Goal: Task Accomplishment & Management: Manage account settings

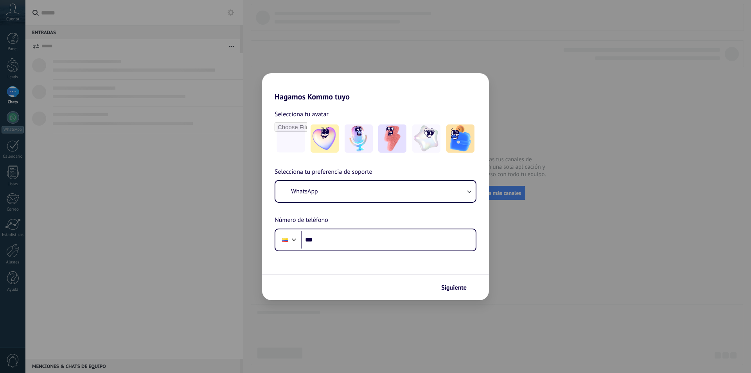
click at [133, 71] on div "Hagamos Kommo tuyo Selecciona tu avatar Selecciona tu preferencia de soporte Wh…" at bounding box center [375, 186] width 751 height 373
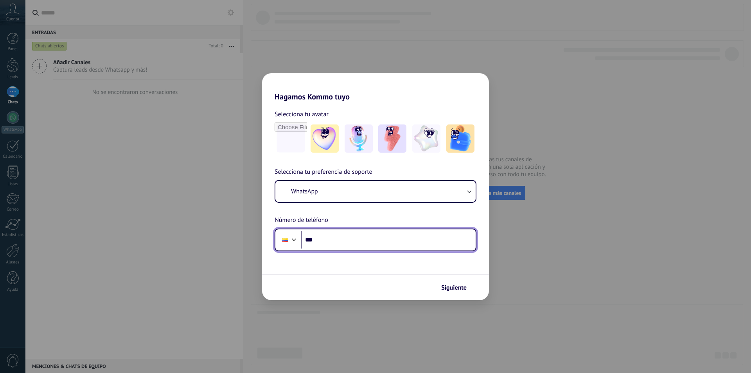
click at [333, 248] on input "***" at bounding box center [388, 240] width 175 height 18
click at [332, 247] on input "***" at bounding box center [388, 240] width 175 height 18
type input "**********"
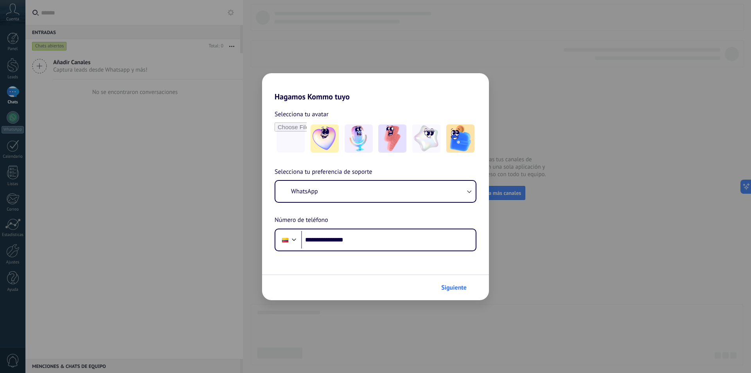
click at [449, 288] on span "Siguiente" at bounding box center [453, 287] width 25 height 5
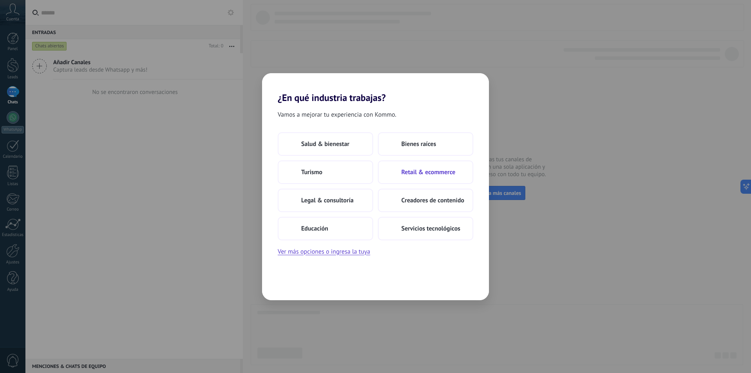
click at [423, 176] on span "Retail & ecommerce" at bounding box center [428, 172] width 54 height 8
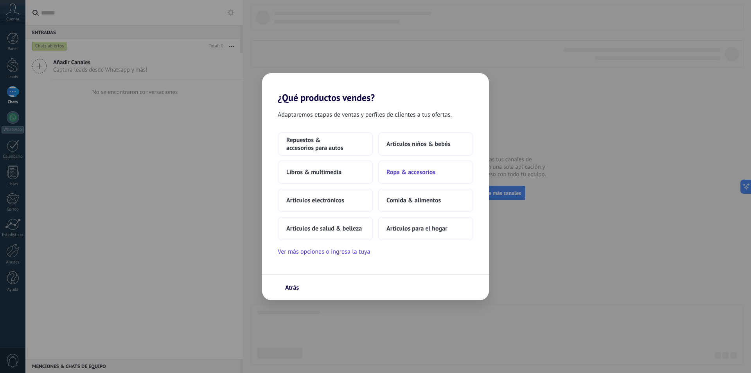
click at [425, 171] on span "Ropa & accesorios" at bounding box center [411, 172] width 49 height 8
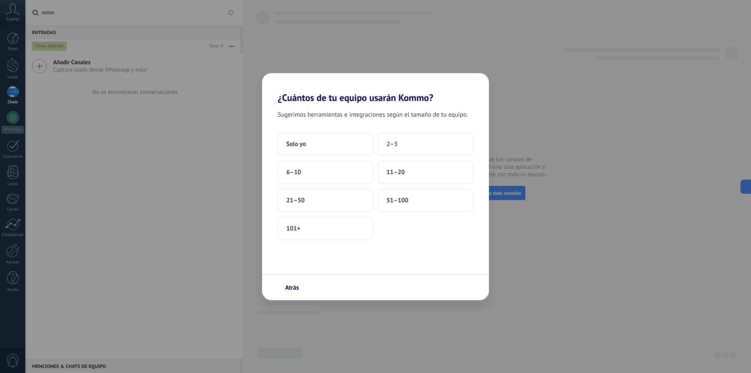
click at [393, 146] on span "2–5" at bounding box center [392, 144] width 11 height 8
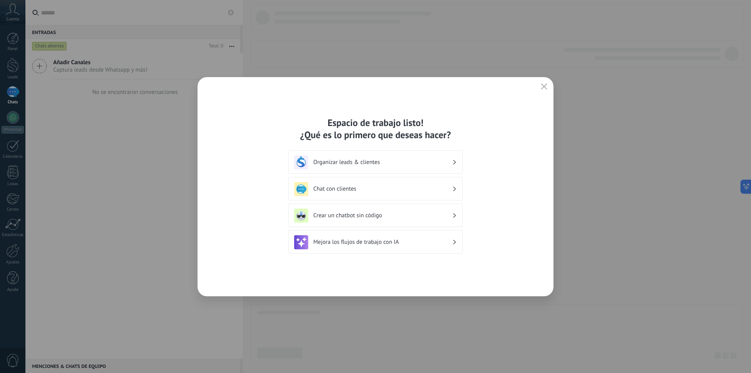
click at [385, 165] on h3 "Organizar leads & clientes" at bounding box center [382, 161] width 139 height 7
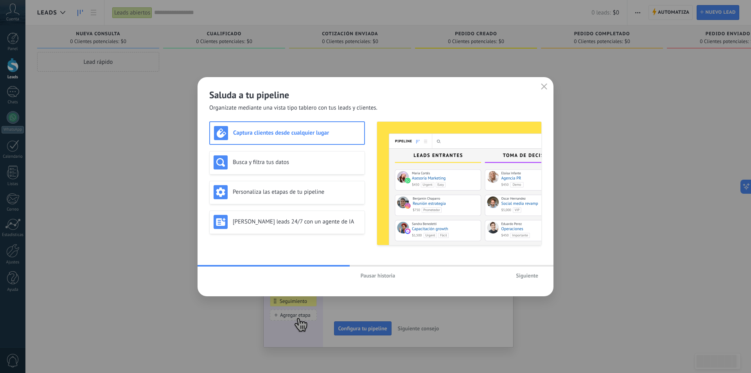
click at [545, 92] on button "button" at bounding box center [544, 86] width 10 height 11
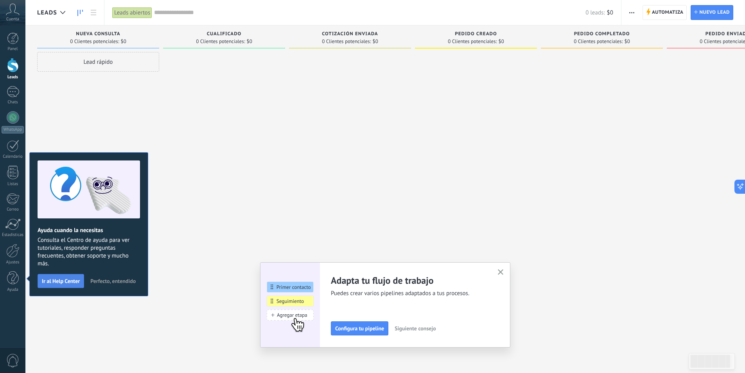
click at [67, 281] on span "Ir al Help Center" at bounding box center [61, 280] width 38 height 5
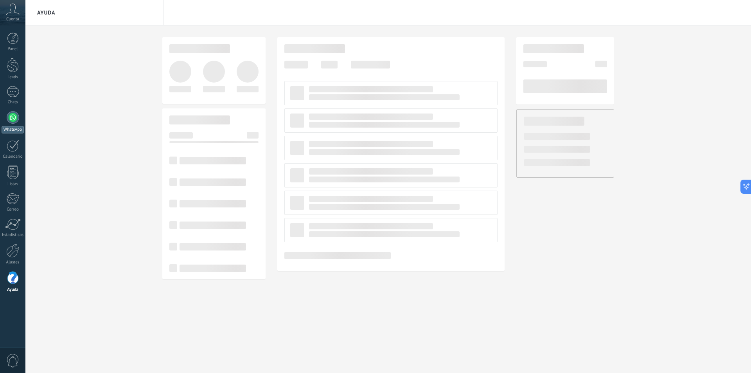
click at [9, 113] on div at bounding box center [13, 117] width 13 height 13
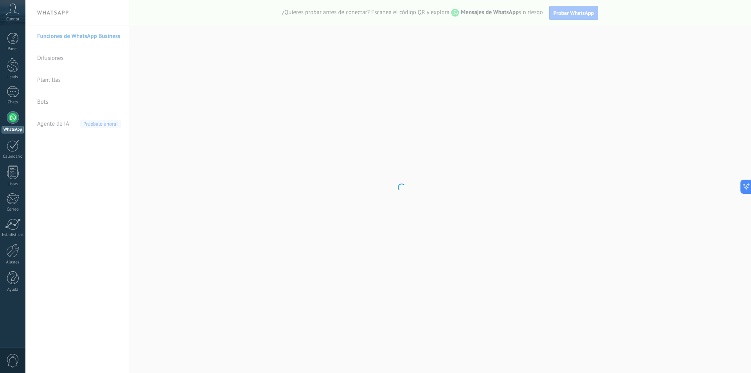
click at [263, 164] on body ".abccls-1,.abccls-2{fill-rule:evenodd}.abccls-2{fill:#fff} .abfcls-1{fill:none}…" at bounding box center [375, 186] width 751 height 373
click at [254, 152] on body ".abccls-1,.abccls-2{fill-rule:evenodd}.abccls-2{fill:#fff} .abfcls-1{fill:none}…" at bounding box center [375, 186] width 751 height 373
click at [245, 157] on div at bounding box center [388, 186] width 726 height 373
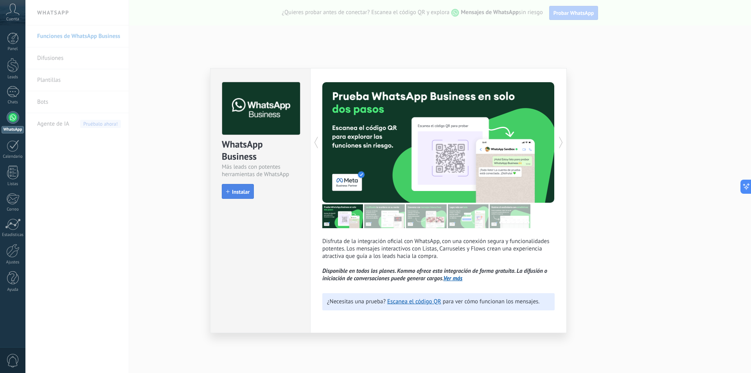
click at [242, 196] on button "Instalar" at bounding box center [238, 191] width 32 height 15
click at [241, 192] on div "install Instalar" at bounding box center [260, 191] width 77 height 14
click at [228, 193] on span "Instalar" at bounding box center [237, 191] width 23 height 5
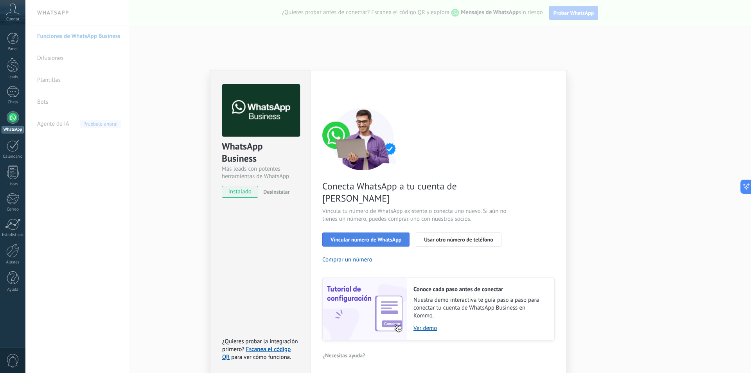
click at [385, 237] on span "Vincular número de WhatsApp" at bounding box center [366, 239] width 71 height 5
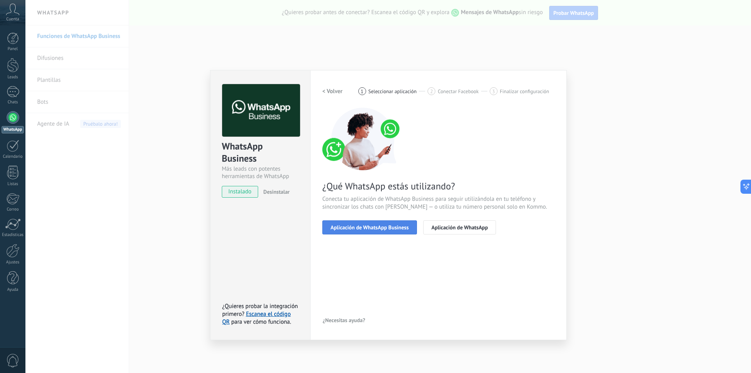
click at [405, 230] on span "Aplicación de WhatsApp Business" at bounding box center [370, 227] width 78 height 5
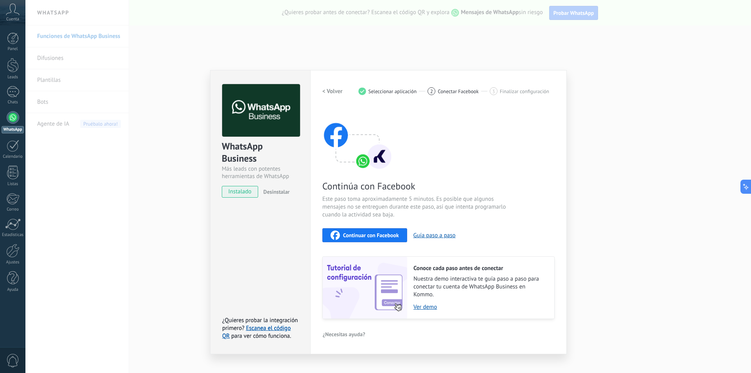
click at [349, 243] on div "Continúa con Facebook Este paso toma aproximadamente 5 minutos. Es posible que …" at bounding box center [438, 213] width 232 height 211
click at [352, 239] on div "Continuar con Facebook" at bounding box center [365, 234] width 68 height 9
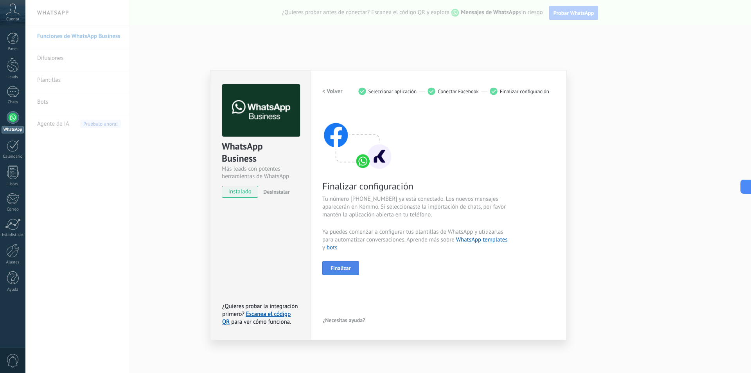
click at [346, 270] on span "Finalizar" at bounding box center [341, 267] width 20 height 5
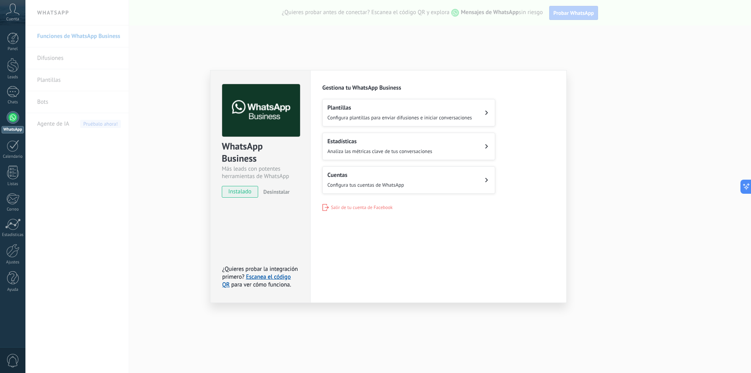
click at [610, 122] on div "WhatsApp Business Más leads con potentes herramientas de WhatsApp instalado Des…" at bounding box center [388, 186] width 726 height 373
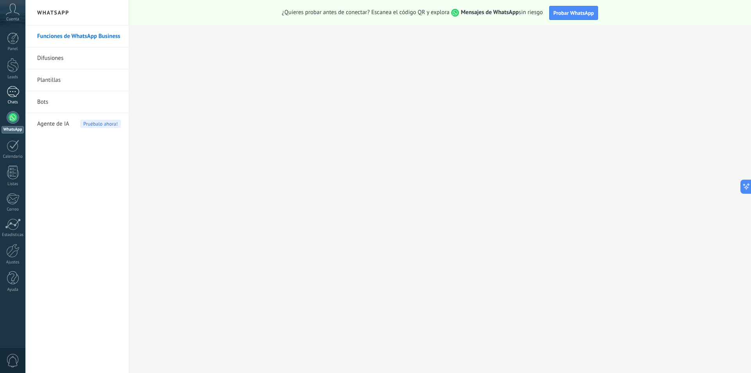
click at [16, 91] on div at bounding box center [13, 91] width 13 height 11
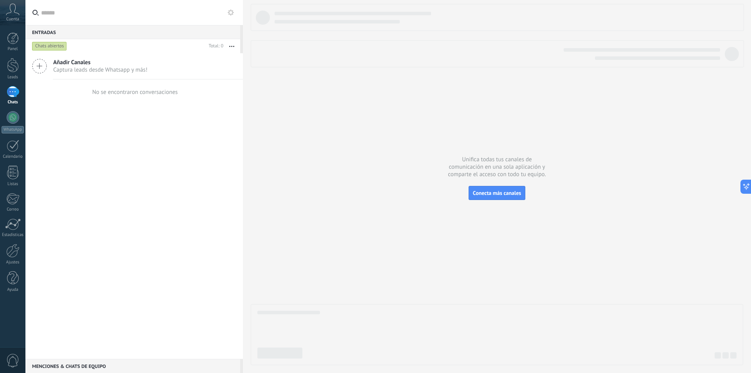
click at [109, 71] on span "Captura leads desde Whatsapp y más!" at bounding box center [100, 69] width 94 height 7
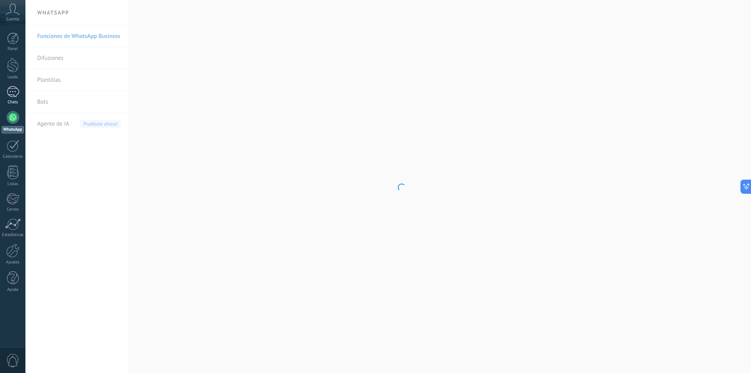
click at [5, 92] on link "Chats" at bounding box center [12, 95] width 25 height 19
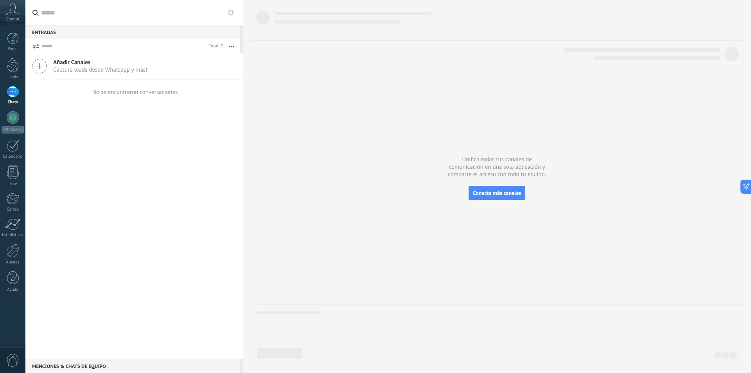
click at [65, 65] on span "Añadir Canales" at bounding box center [100, 62] width 94 height 7
click at [47, 70] on div "Añadir Canales Captura leads desde Whatsapp y más!" at bounding box center [134, 66] width 218 height 26
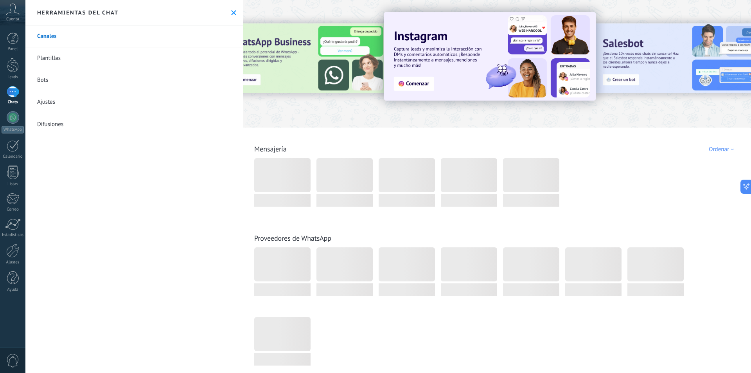
click at [236, 16] on div "Herramientas del chat" at bounding box center [134, 12] width 218 height 25
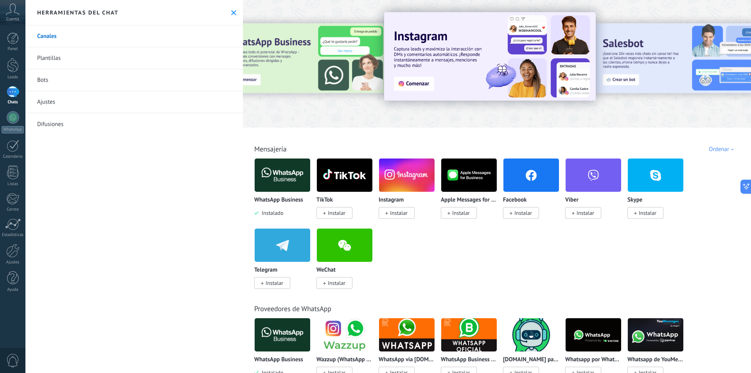
click at [232, 13] on icon at bounding box center [233, 12] width 5 height 5
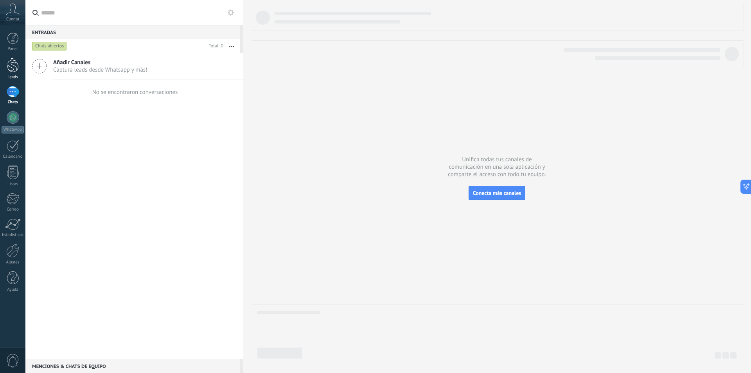
click at [16, 74] on link "Leads" at bounding box center [12, 69] width 25 height 22
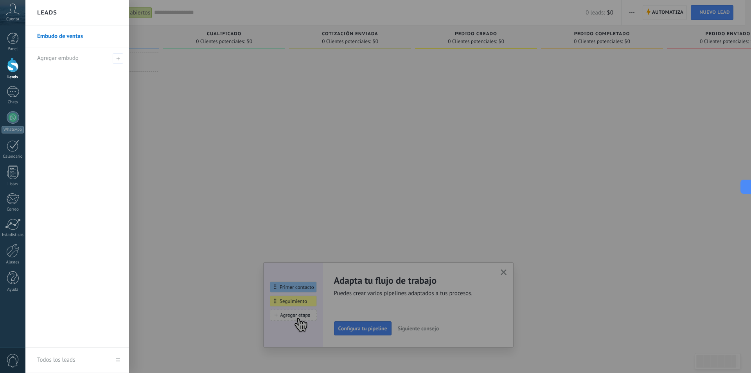
click at [502, 272] on div at bounding box center [400, 186] width 751 height 373
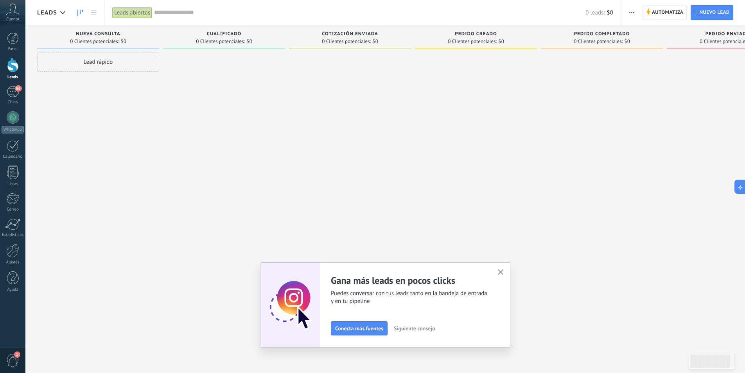
click at [502, 273] on icon "button" at bounding box center [501, 272] width 6 height 6
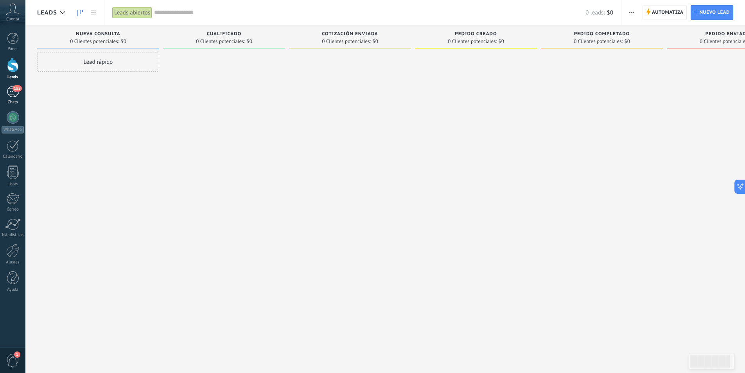
click at [9, 90] on div "155" at bounding box center [13, 91] width 13 height 11
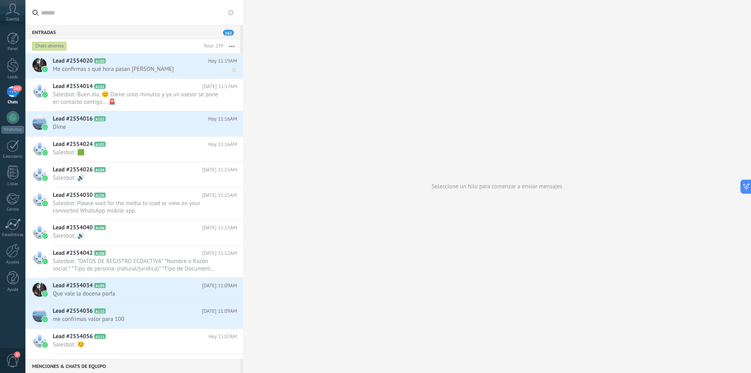
click at [119, 72] on span "Me confirmas s qué hora pasan a Ricaurte" at bounding box center [137, 68] width 169 height 7
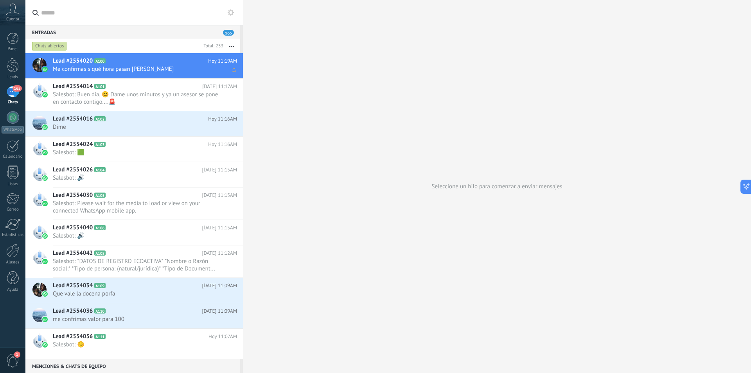
click at [169, 70] on span "Me confirmas s qué hora pasan a Ricaurte" at bounding box center [137, 68] width 169 height 7
click at [9, 68] on div at bounding box center [13, 65] width 12 height 14
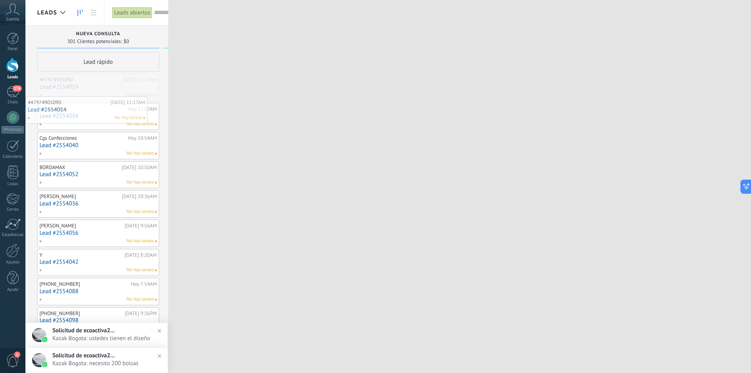
drag, startPoint x: 62, startPoint y: 90, endPoint x: 45, endPoint y: 94, distance: 17.2
drag, startPoint x: 45, startPoint y: 94, endPoint x: 56, endPoint y: 85, distance: 14.1
click at [56, 85] on div "Leads Entrantes Solicitudes: 0 0 0 0 0 0 0 0 0 Nueva consulta 301 Clientes pote…" at bounding box center [388, 350] width 726 height 650
click at [308, 96] on div at bounding box center [459, 186] width 583 height 373
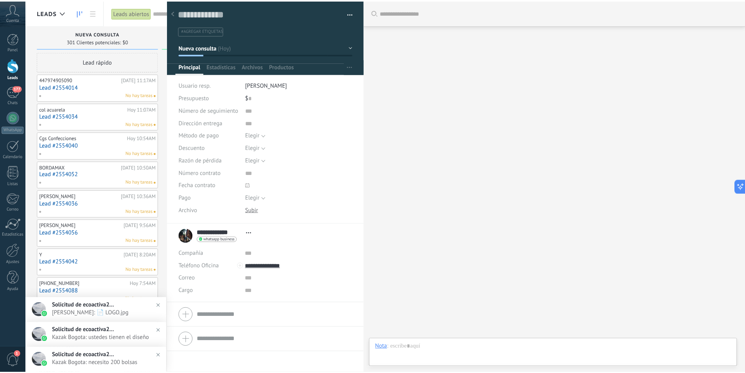
scroll to position [12, 0]
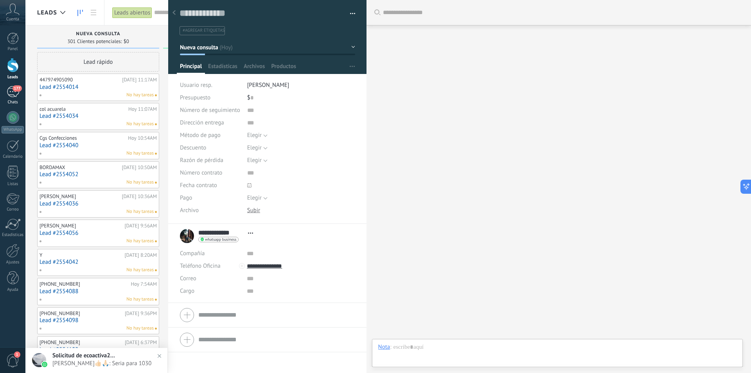
click at [18, 86] on span "177" at bounding box center [17, 88] width 9 height 6
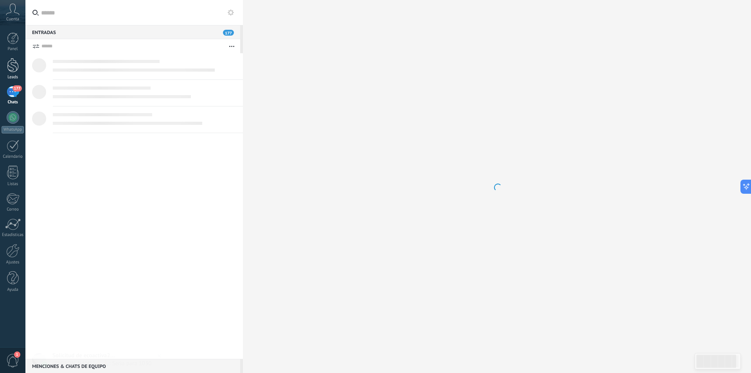
click at [11, 72] on link "Leads" at bounding box center [12, 69] width 25 height 22
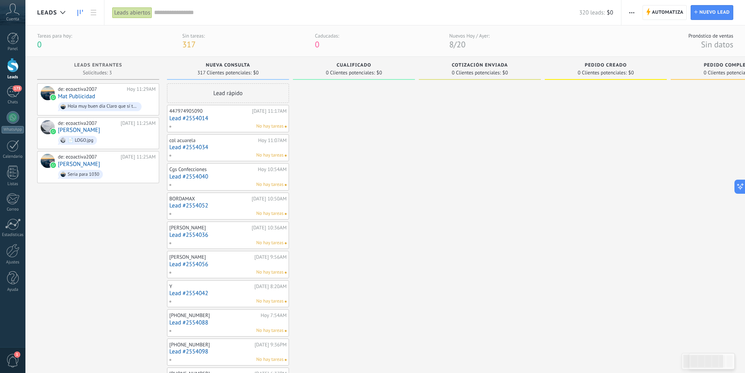
click at [210, 111] on div "447974905090" at bounding box center [209, 111] width 81 height 6
click at [210, 117] on link "Lead #2554014" at bounding box center [227, 118] width 117 height 7
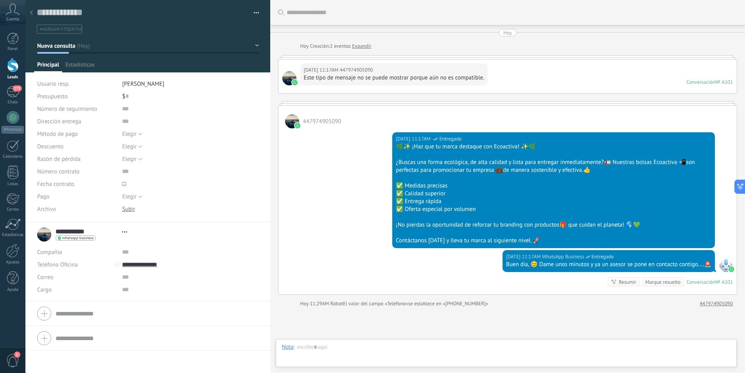
type textarea "**********"
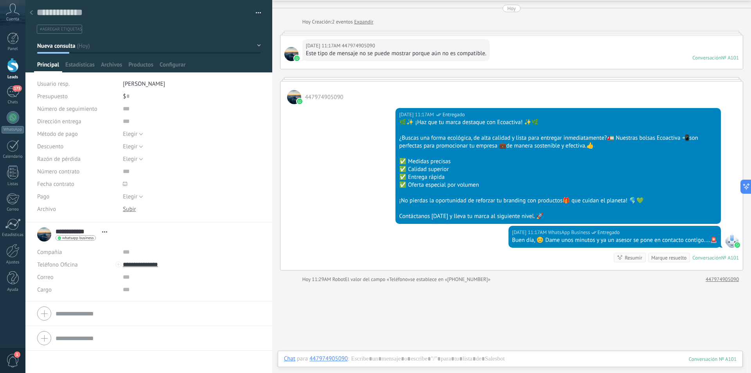
scroll to position [71, 0]
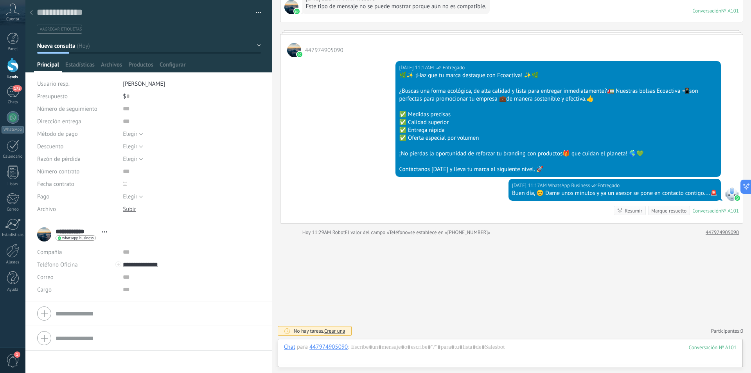
click at [143, 90] on div "$ 0" at bounding box center [192, 96] width 138 height 13
click at [141, 86] on span "[PERSON_NAME]" at bounding box center [144, 83] width 42 height 7
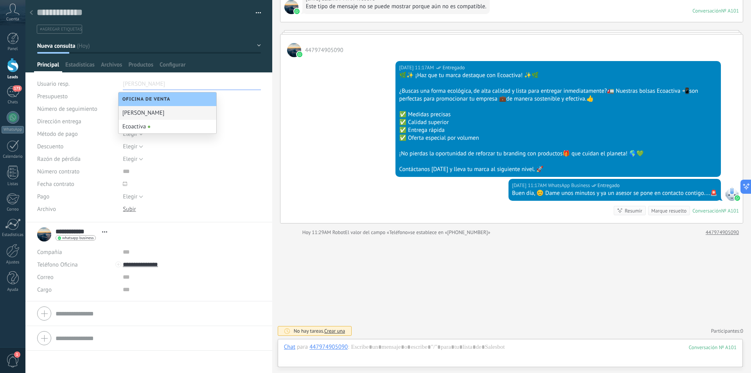
click at [241, 98] on div "$ 0" at bounding box center [192, 96] width 138 height 13
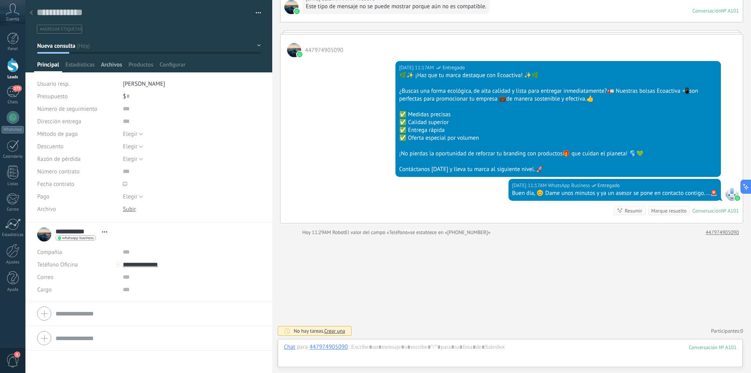
click at [111, 65] on span "Archivos" at bounding box center [111, 66] width 21 height 11
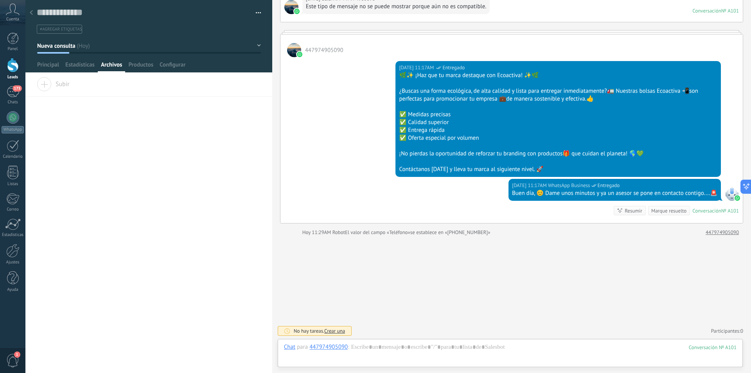
click at [44, 89] on div at bounding box center [44, 84] width 14 height 14
click at [0, 0] on input "Subir" at bounding box center [0, 0] width 0 height 0
click at [50, 66] on span "Principal" at bounding box center [48, 66] width 22 height 11
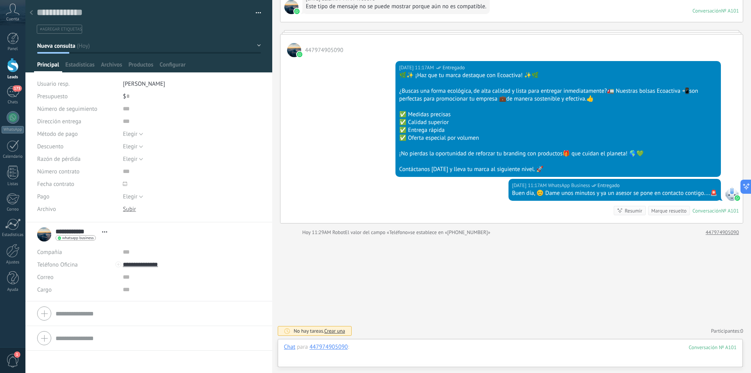
click at [387, 357] on div at bounding box center [510, 354] width 453 height 23
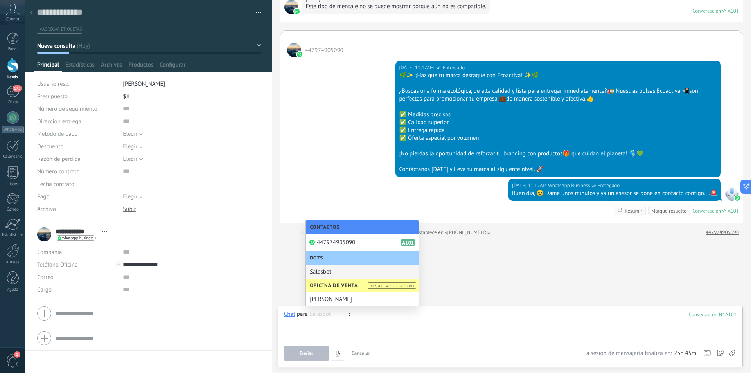
click at [34, 11] on div at bounding box center [31, 12] width 11 height 15
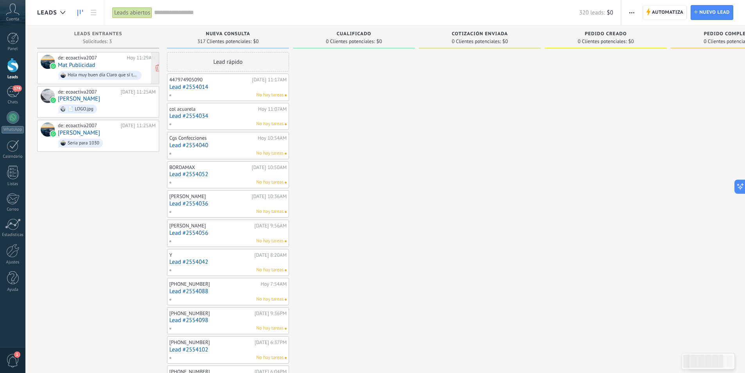
click at [90, 65] on link "Mat Publicidad" at bounding box center [76, 65] width 37 height 7
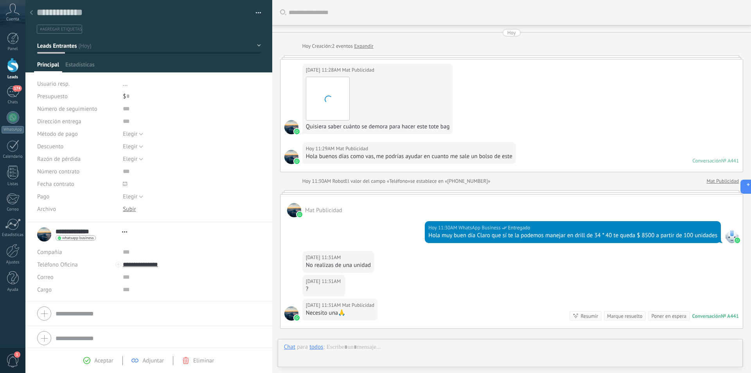
type textarea "**********"
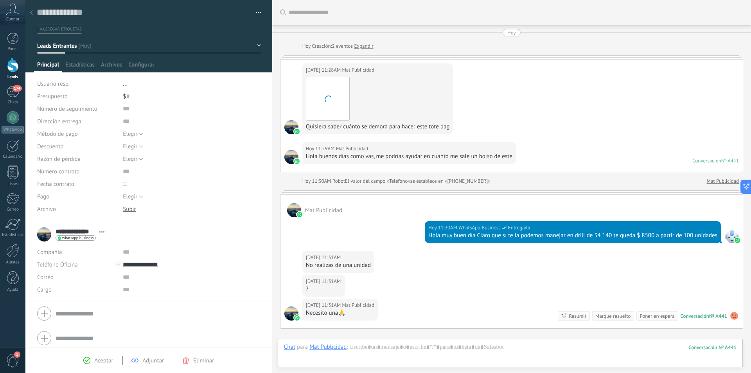
scroll to position [92, 0]
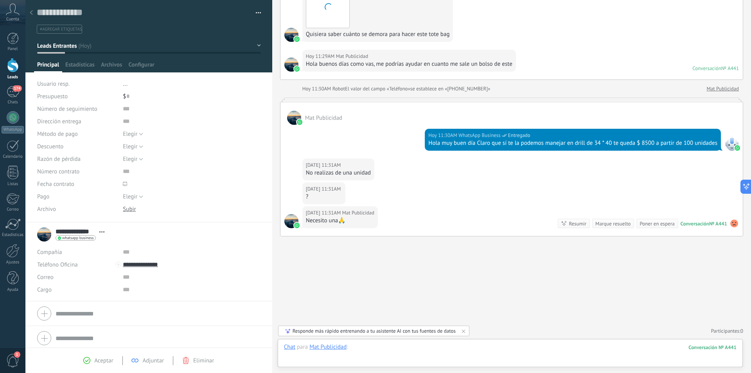
click at [362, 356] on div at bounding box center [510, 354] width 453 height 23
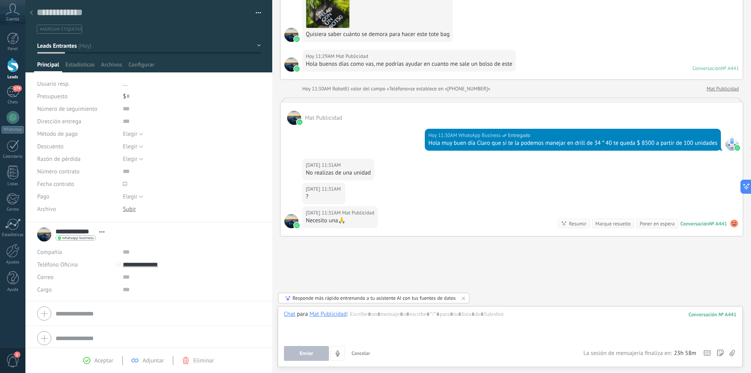
click at [121, 84] on div "Usuario resp. ..." at bounding box center [149, 83] width 224 height 13
click at [124, 85] on span "..." at bounding box center [125, 83] width 5 height 7
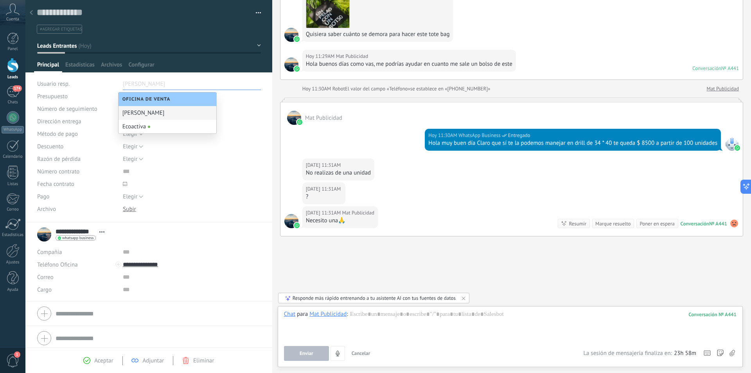
click at [135, 115] on div "[PERSON_NAME]" at bounding box center [168, 113] width 98 height 14
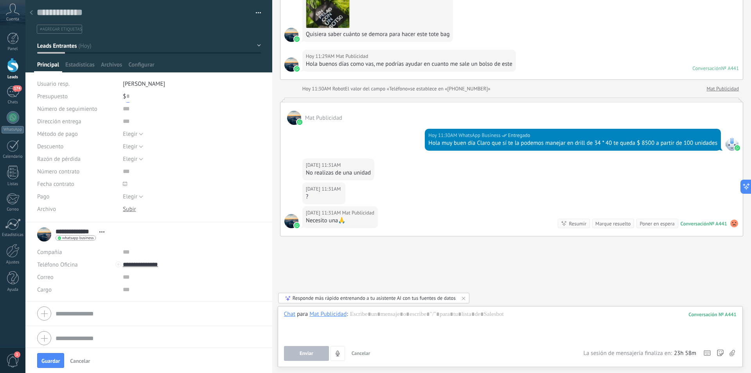
click at [126, 97] on input "text" at bounding box center [127, 96] width 3 height 13
type input "*********"
click at [65, 106] on span "Número de seguimiento" at bounding box center [67, 109] width 60 height 6
click at [137, 121] on input "text" at bounding box center [181, 121] width 117 height 13
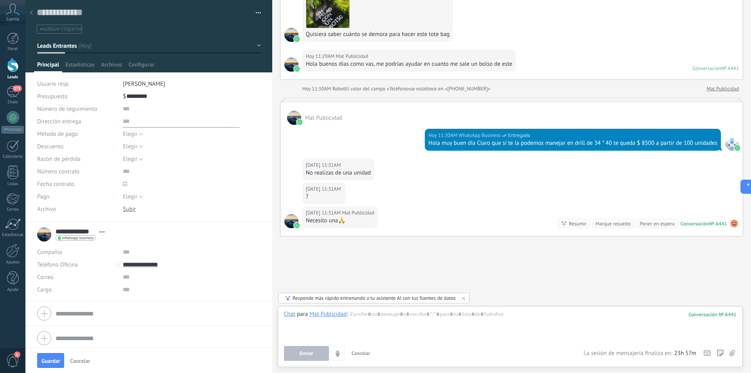
click at [137, 120] on input "text" at bounding box center [181, 121] width 117 height 13
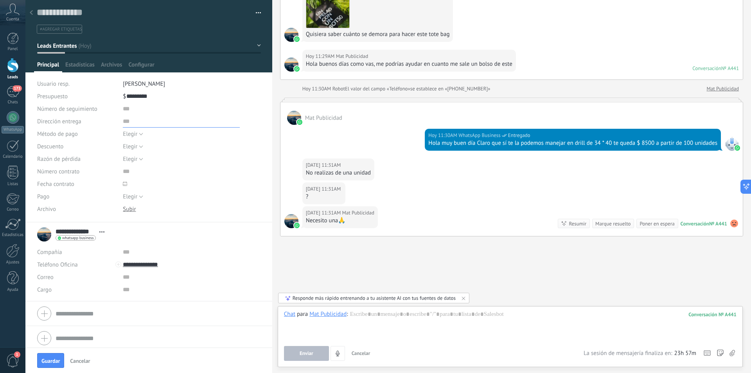
click at [137, 120] on input "text" at bounding box center [181, 121] width 117 height 13
click at [160, 99] on div "$ ********* 5.000.000" at bounding box center [192, 96] width 138 height 13
click at [133, 120] on input "text" at bounding box center [181, 121] width 117 height 13
click at [123, 134] on span "Elegir" at bounding box center [130, 133] width 14 height 7
click at [75, 148] on div "Descuento" at bounding box center [77, 146] width 80 height 13
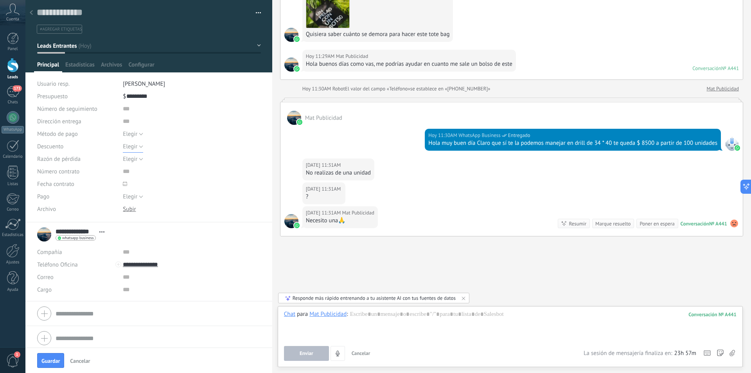
click at [137, 148] on button "Elegir" at bounding box center [133, 146] width 20 height 13
click at [94, 151] on div "Descuento" at bounding box center [77, 146] width 80 height 13
click at [132, 157] on span "Elegir" at bounding box center [130, 158] width 14 height 7
click at [88, 163] on div "Razón de pérdida" at bounding box center [77, 159] width 80 height 13
click at [125, 173] on input "text" at bounding box center [181, 171] width 117 height 13
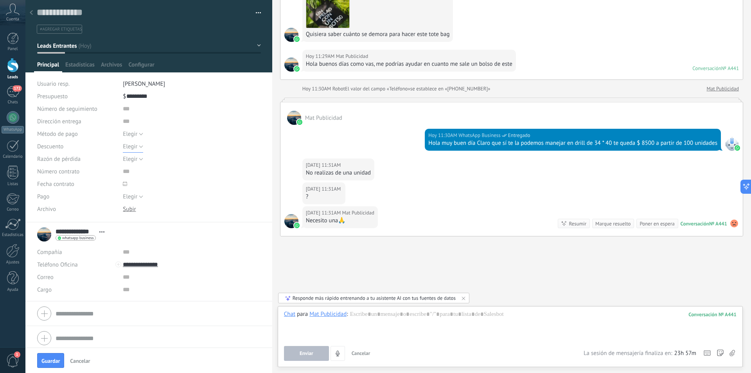
click at [131, 143] on span "Elegir" at bounding box center [130, 146] width 14 height 7
click at [131, 136] on span "Elegir" at bounding box center [130, 133] width 14 height 7
click at [98, 171] on div "Número contrato" at bounding box center [77, 171] width 80 height 13
click at [131, 195] on span "Elegir" at bounding box center [130, 196] width 14 height 7
click at [76, 200] on div "Pago" at bounding box center [77, 196] width 80 height 13
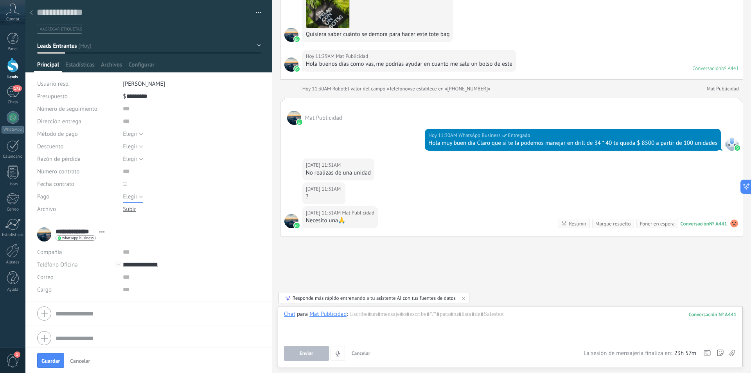
click at [137, 196] on button "Elegir" at bounding box center [133, 196] width 20 height 13
click at [89, 194] on div "Pago" at bounding box center [77, 196] width 80 height 13
click at [31, 10] on div at bounding box center [31, 12] width 11 height 15
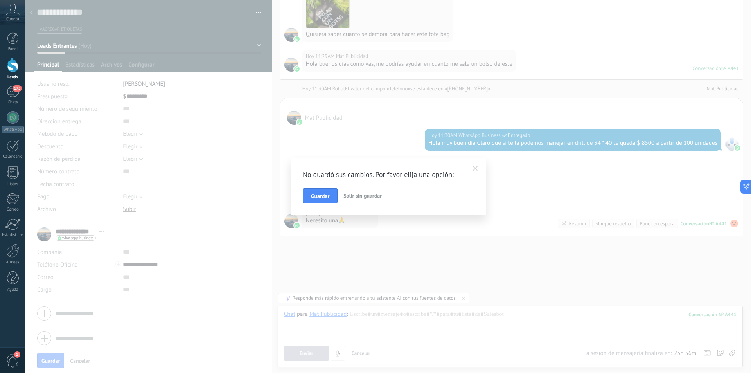
click at [478, 166] on span at bounding box center [475, 168] width 13 height 13
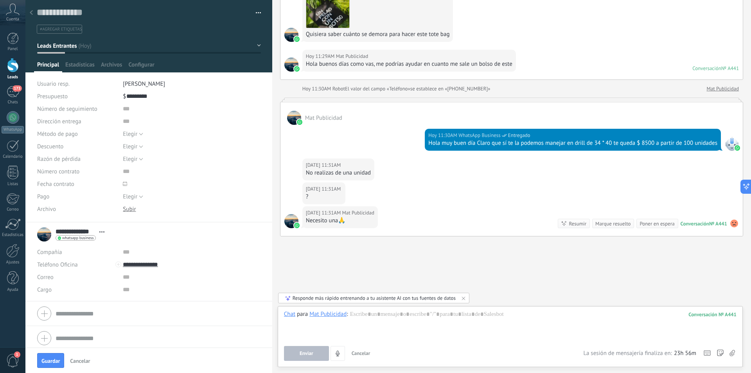
click at [99, 49] on button "Leads Entrantes" at bounding box center [149, 46] width 224 height 14
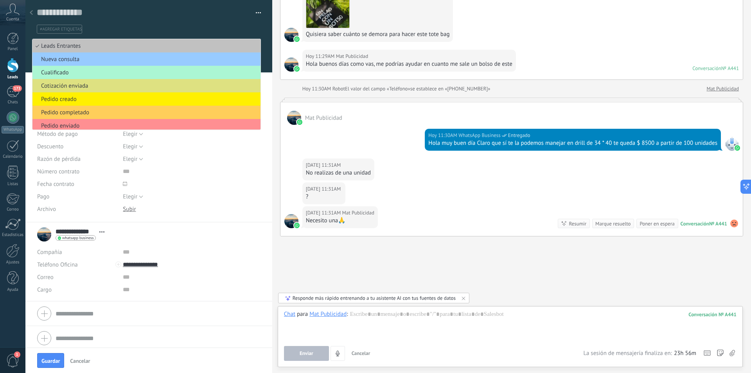
click at [114, 74] on span "Cualificado" at bounding box center [145, 72] width 226 height 7
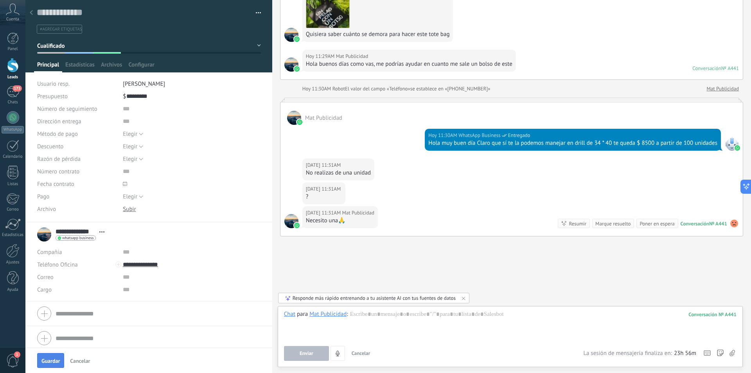
click at [63, 364] on button "Guardar" at bounding box center [50, 360] width 27 height 15
click at [34, 15] on div at bounding box center [31, 12] width 11 height 15
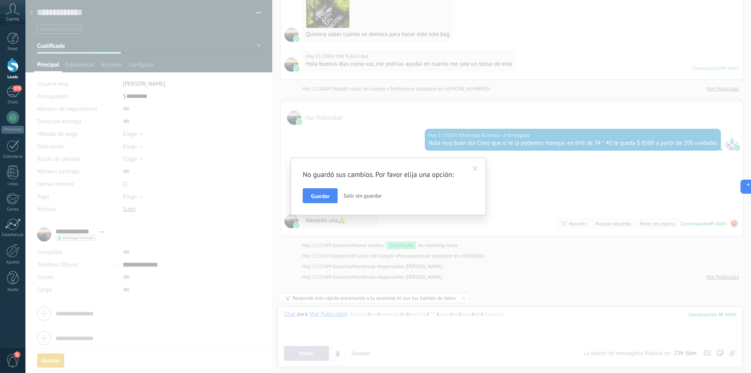
scroll to position [137, 0]
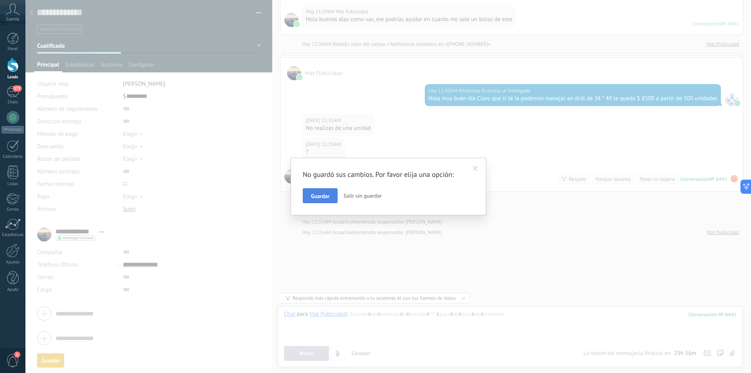
click at [335, 197] on button "Guardar" at bounding box center [320, 195] width 35 height 15
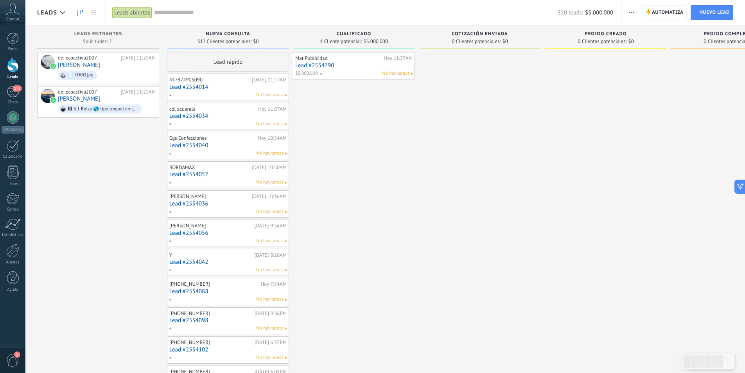
click at [631, 15] on span "button" at bounding box center [632, 12] width 5 height 15
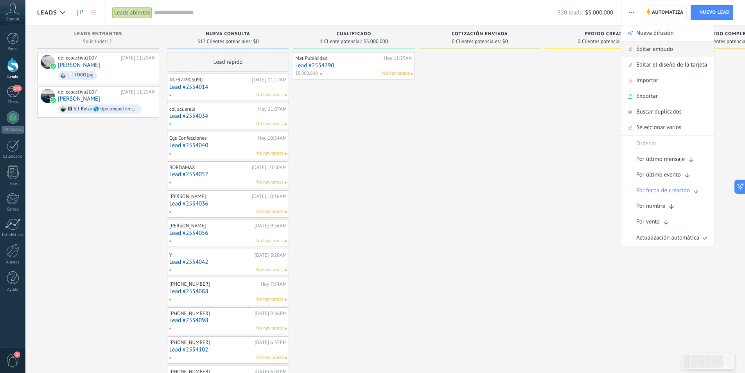
click at [654, 48] on span "Editar embudo" at bounding box center [655, 49] width 37 height 16
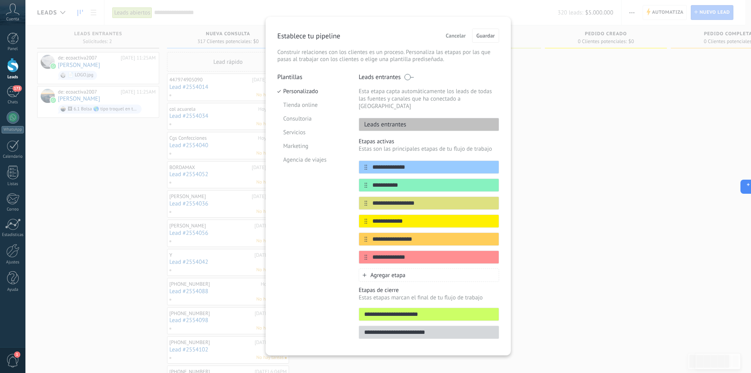
scroll to position [9, 0]
click at [400, 271] on span "Agregar etapa" at bounding box center [388, 274] width 35 height 7
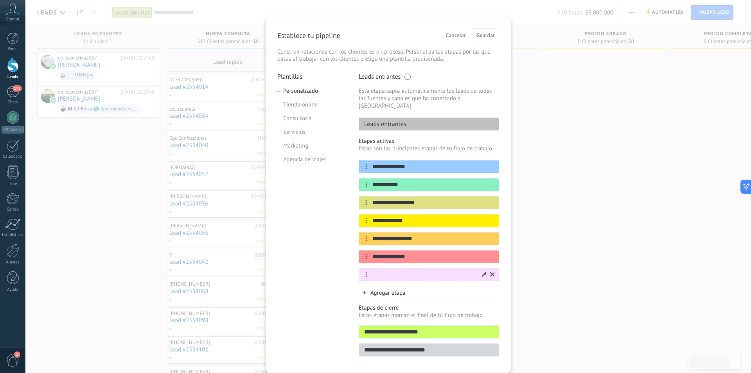
click at [399, 271] on input "text" at bounding box center [423, 275] width 113 height 8
type input "*"
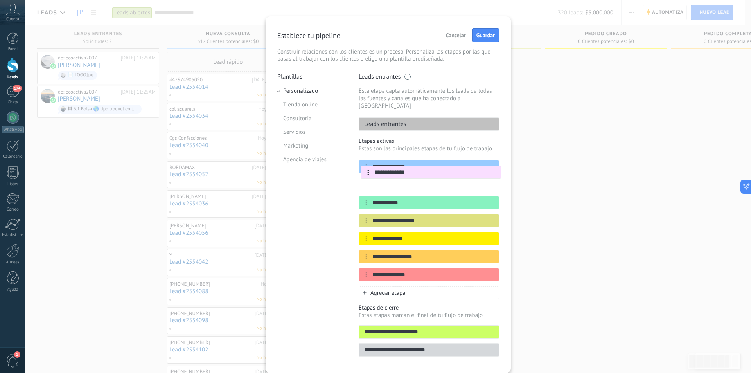
drag, startPoint x: 363, startPoint y: 267, endPoint x: 366, endPoint y: 169, distance: 98.6
click at [366, 169] on div "**********" at bounding box center [429, 220] width 140 height 121
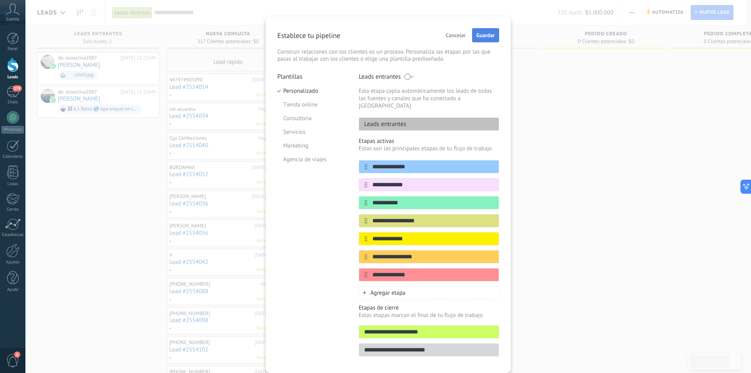
type input "**********"
click at [489, 33] on span "Guardar" at bounding box center [486, 34] width 18 height 5
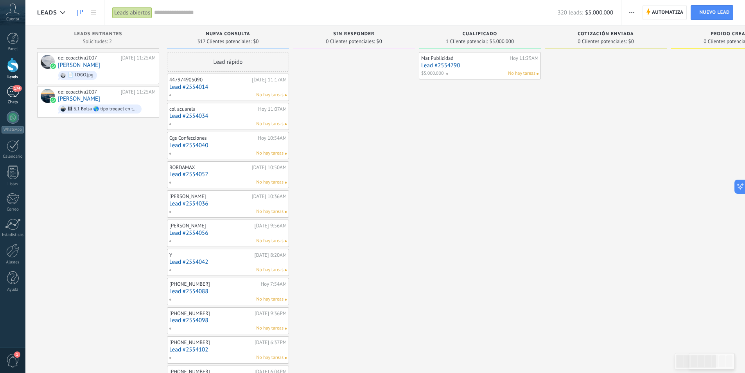
click at [8, 95] on div "174" at bounding box center [13, 91] width 13 height 11
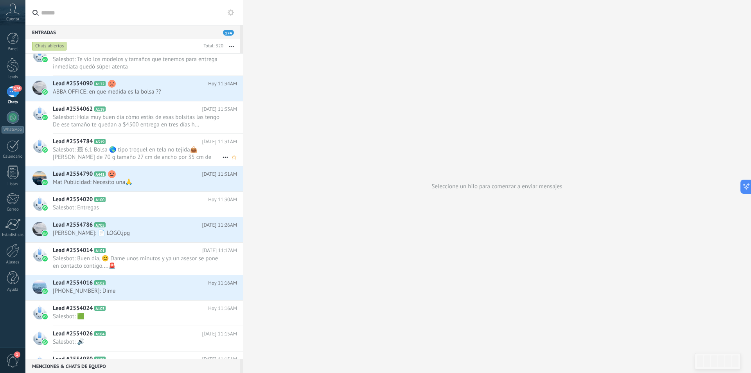
scroll to position [39, 0]
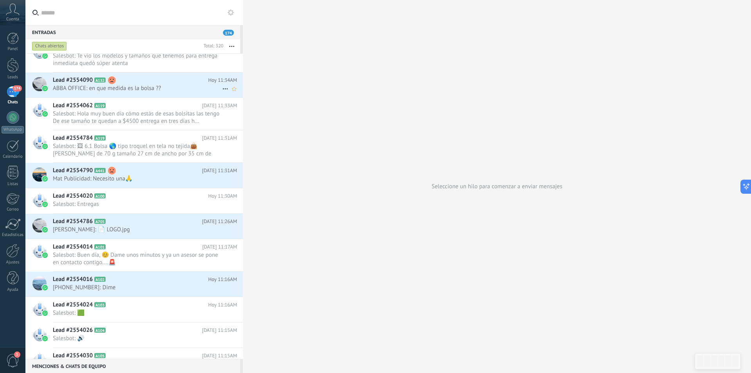
click at [81, 83] on span "Lead #2554090" at bounding box center [73, 80] width 40 height 8
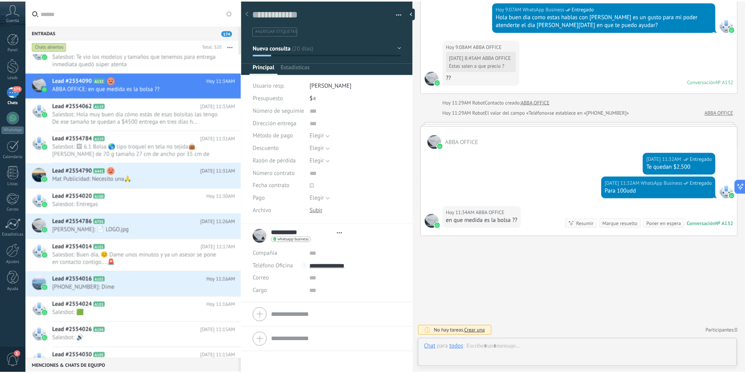
scroll to position [12, 0]
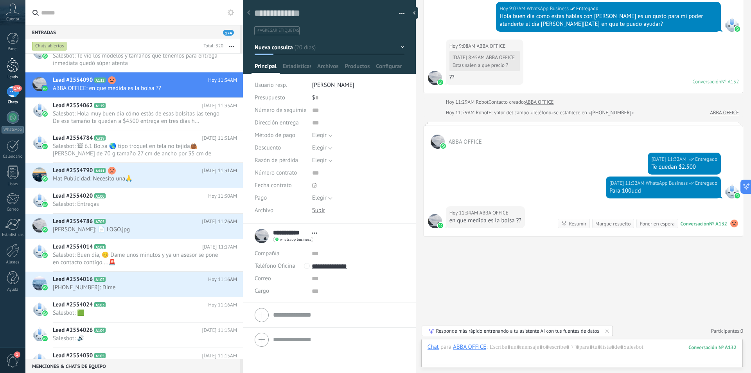
click at [4, 68] on link "Leads" at bounding box center [12, 69] width 25 height 22
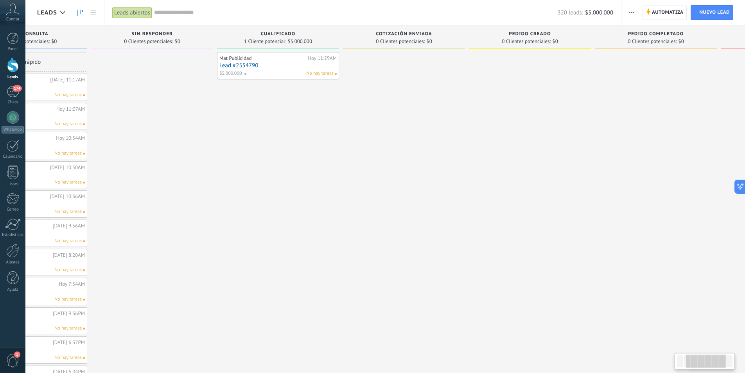
drag, startPoint x: 460, startPoint y: 228, endPoint x: 492, endPoint y: 171, distance: 65.3
click at [258, 208] on div "Mat Publicidad Hoy 11:29AM Lead #2554790 $5.000.000 No hay tareas" at bounding box center [278, 353] width 122 height 603
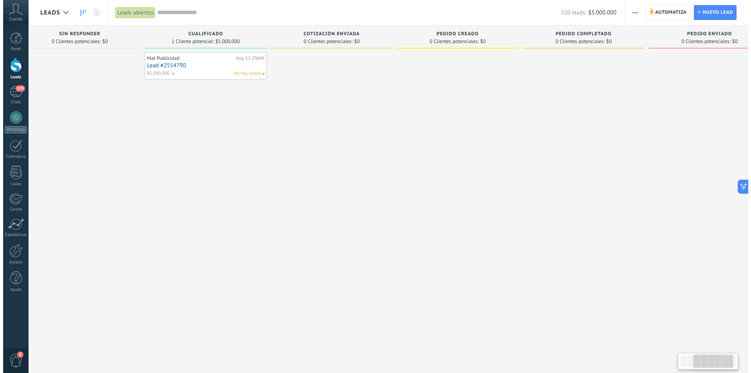
scroll to position [0, 311]
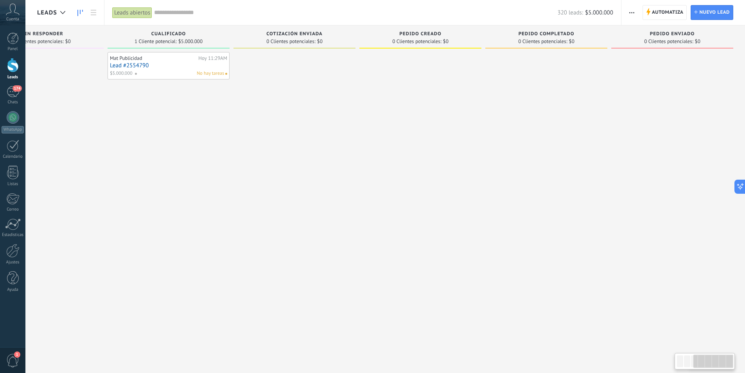
drag, startPoint x: 693, startPoint y: 143, endPoint x: 497, endPoint y: 142, distance: 196.8
click at [497, 142] on div at bounding box center [547, 353] width 122 height 603
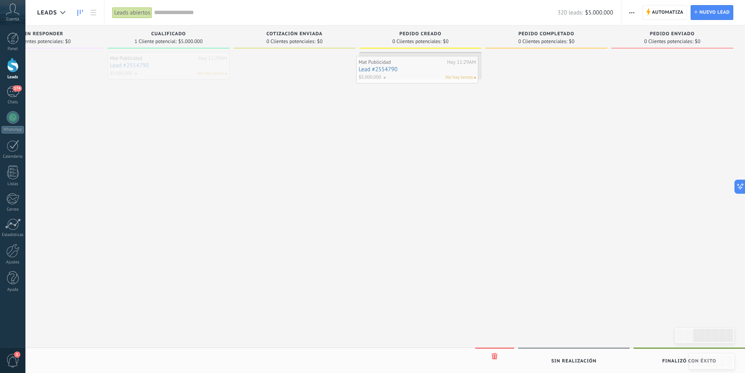
drag, startPoint x: 193, startPoint y: 65, endPoint x: 438, endPoint y: 66, distance: 244.9
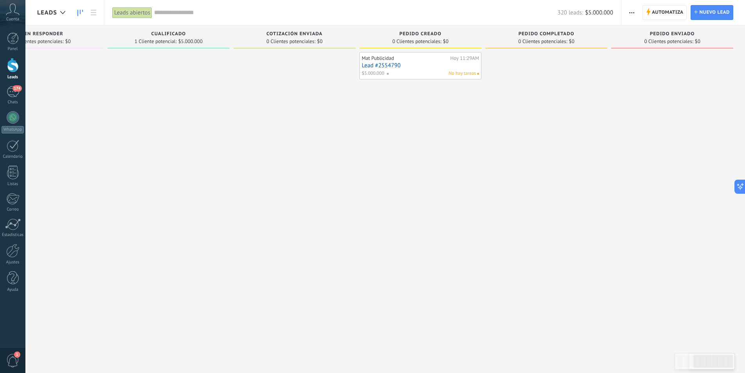
click at [418, 67] on link "Lead #2554790" at bounding box center [420, 65] width 117 height 7
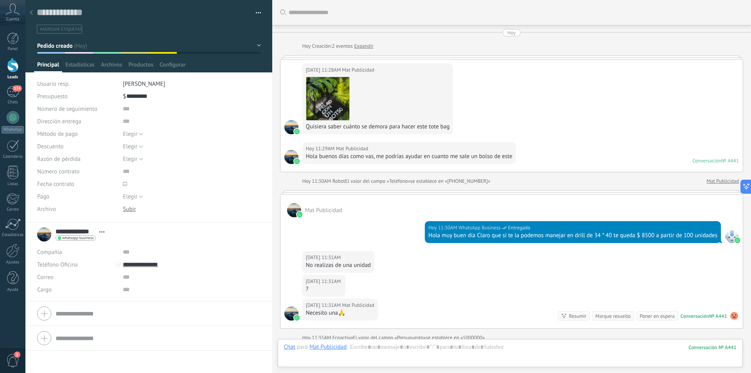
scroll to position [126, 0]
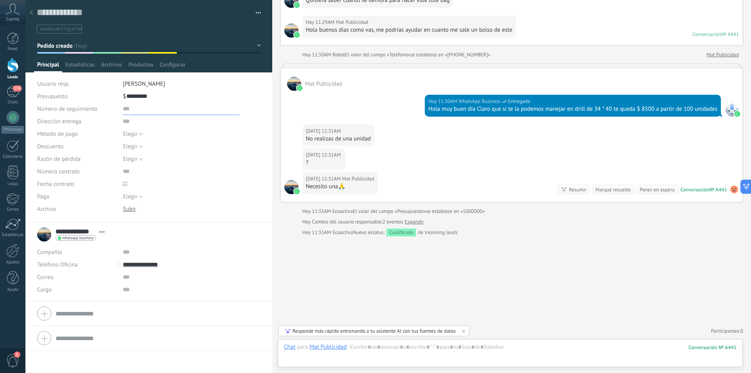
click at [140, 110] on input "text" at bounding box center [181, 109] width 117 height 13
click at [116, 71] on span "Archivos" at bounding box center [111, 66] width 21 height 11
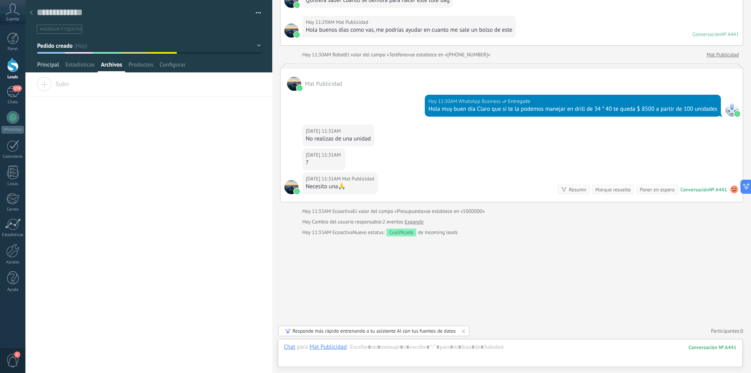
click at [48, 68] on span "Principal" at bounding box center [48, 66] width 22 height 11
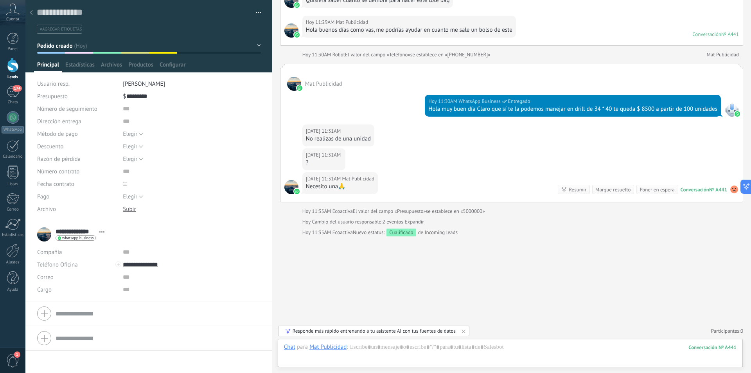
click at [48, 68] on span "Principal" at bounding box center [48, 66] width 22 height 11
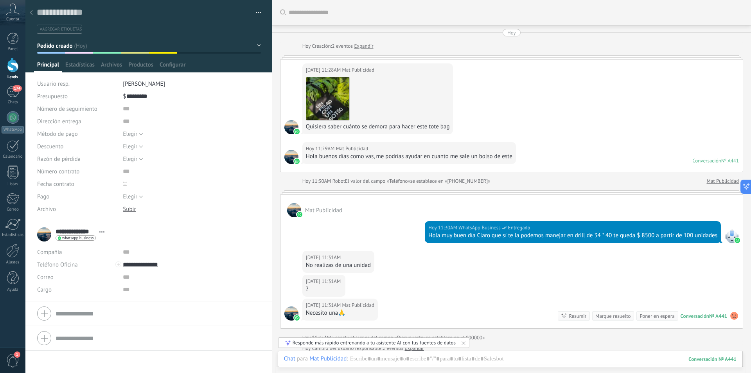
click at [137, 87] on span "[PERSON_NAME]" at bounding box center [144, 83] width 42 height 7
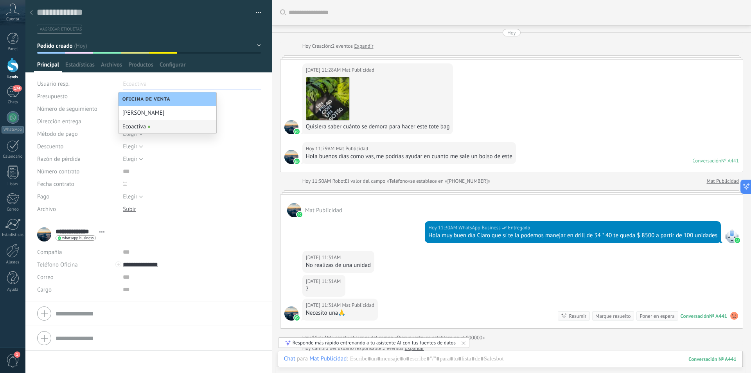
click at [189, 153] on div "Elegir Precio Calidad Cambio de opinión Sin respuesta Spam Elegir" at bounding box center [192, 159] width 138 height 13
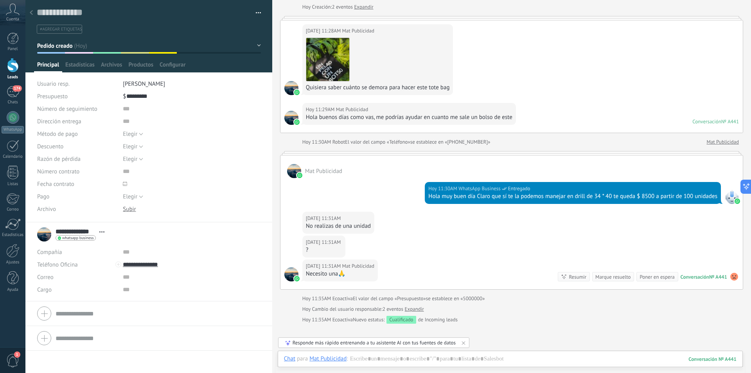
scroll to position [48, 0]
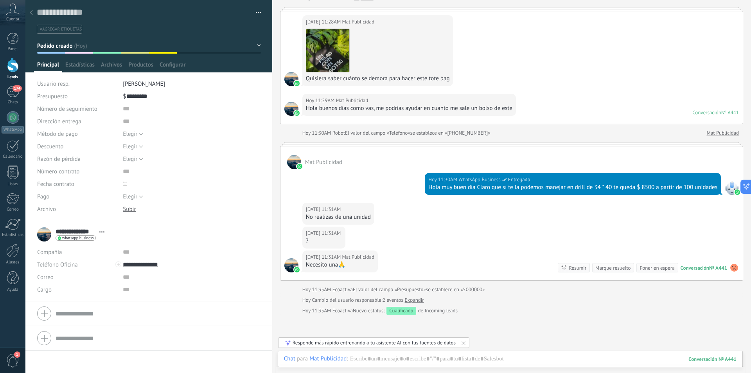
click at [131, 135] on span "Elegir" at bounding box center [130, 133] width 14 height 7
click at [140, 148] on span "Factura" at bounding box center [184, 147] width 140 height 7
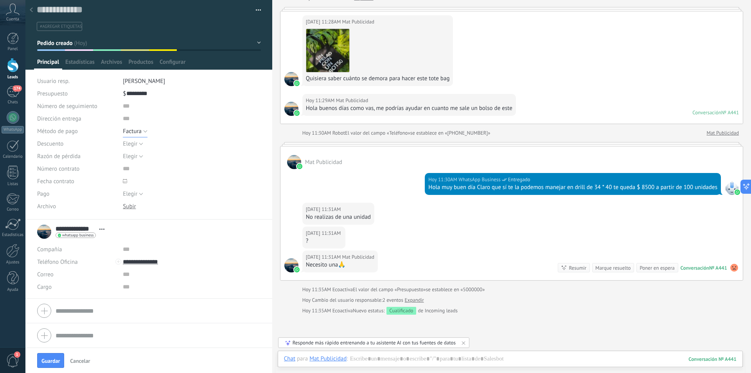
scroll to position [3, 0]
click at [146, 133] on button "Factura" at bounding box center [135, 130] width 25 height 13
click at [181, 226] on div "**********" at bounding box center [148, 231] width 223 height 20
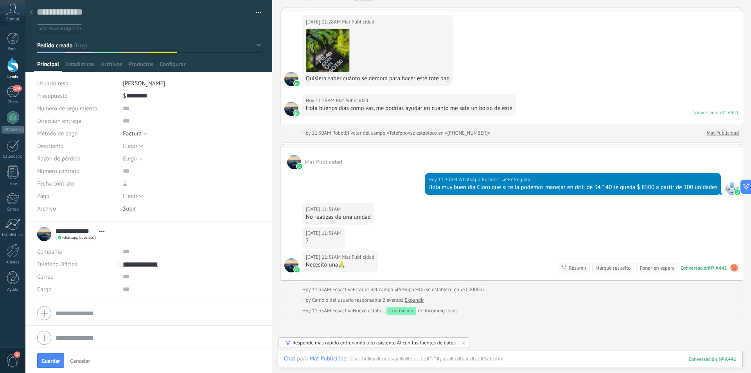
scroll to position [0, 0]
click at [135, 66] on span "Productos" at bounding box center [140, 66] width 25 height 11
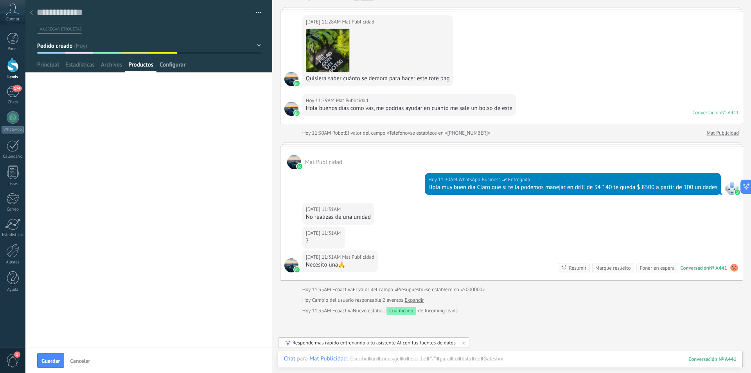
click at [165, 65] on span "Configurar" at bounding box center [173, 66] width 26 height 11
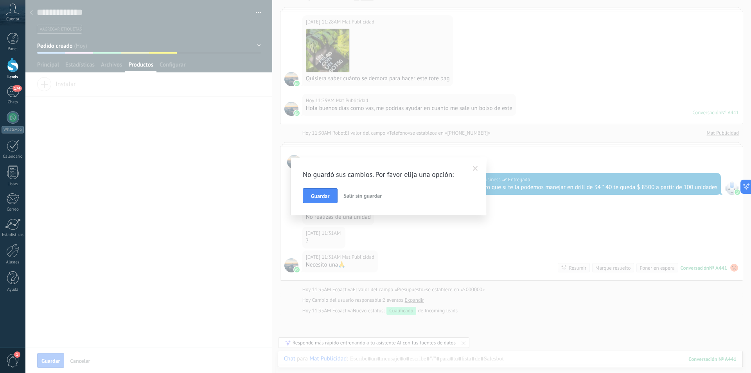
click at [477, 164] on span at bounding box center [475, 168] width 13 height 13
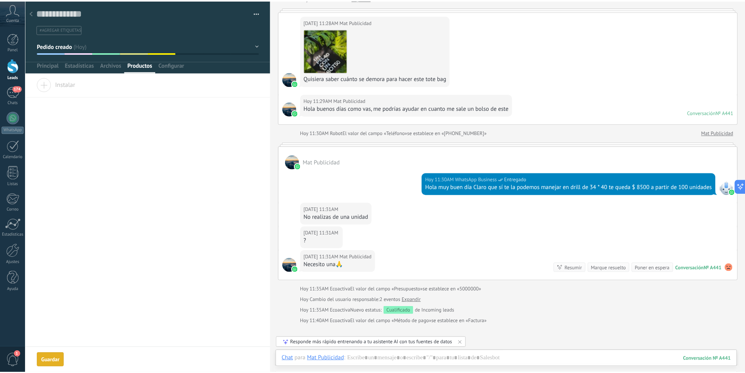
scroll to position [59, 0]
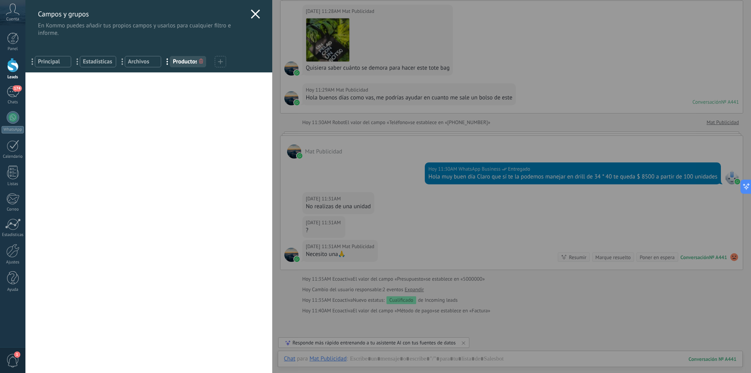
click at [31, 15] on div "Campos y grupos En Kommo puedes añadir tus propios campos y usarlos para cualqu…" at bounding box center [148, 18] width 247 height 37
click at [246, 18] on div "Campos y grupos En Kommo puedes añadir tus propios campos y usarlos para cualqu…" at bounding box center [148, 18] width 247 height 37
click at [251, 15] on use at bounding box center [255, 13] width 9 height 9
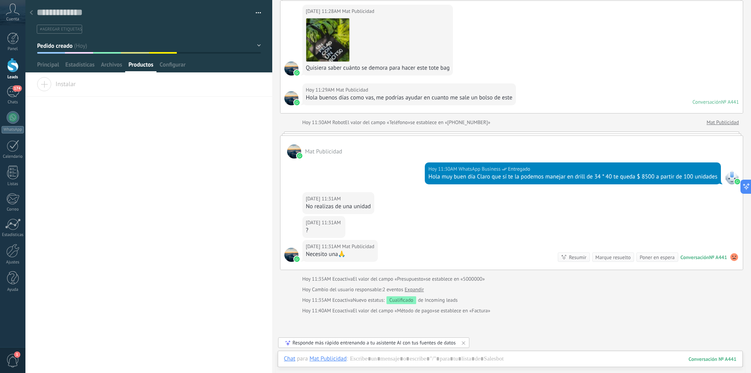
click at [34, 13] on div at bounding box center [31, 12] width 11 height 15
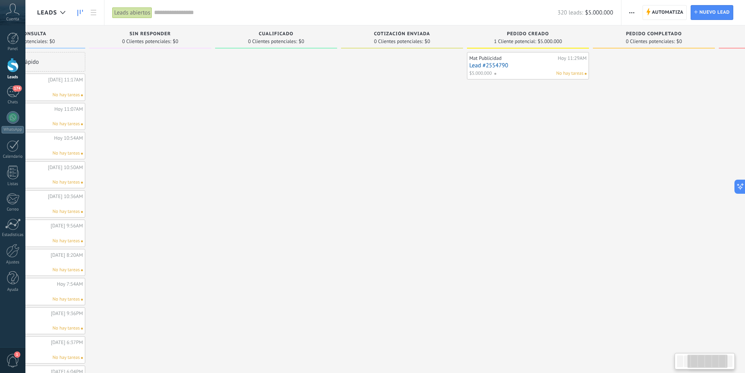
scroll to position [0, 244]
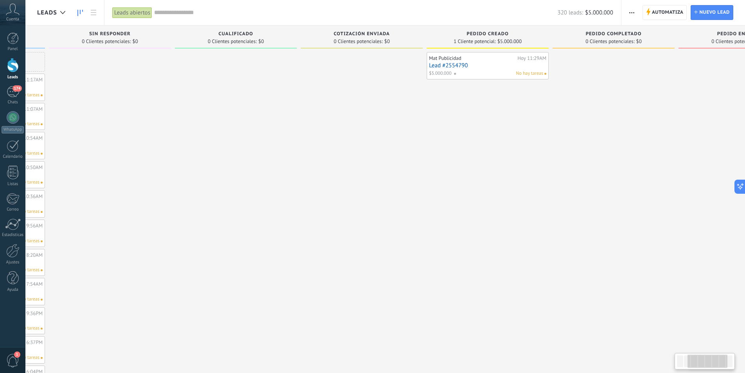
drag, startPoint x: 571, startPoint y: 79, endPoint x: 429, endPoint y: 72, distance: 141.9
click at [397, 88] on div at bounding box center [362, 353] width 122 height 603
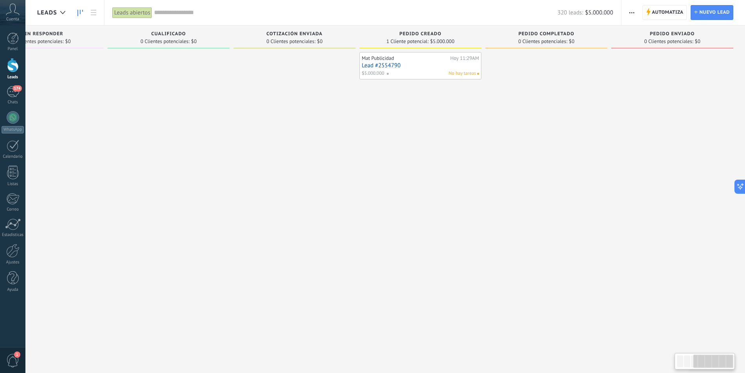
drag, startPoint x: 417, startPoint y: 104, endPoint x: 365, endPoint y: 104, distance: 51.6
click at [365, 104] on div "Mat Publicidad Hoy 11:29AM Lead #2554790 $5.000.000 No hay tareas" at bounding box center [421, 353] width 122 height 603
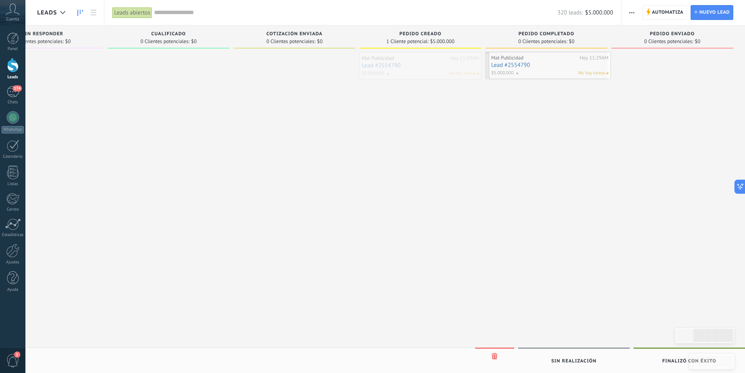
drag, startPoint x: 402, startPoint y: 62, endPoint x: 531, endPoint y: 61, distance: 129.5
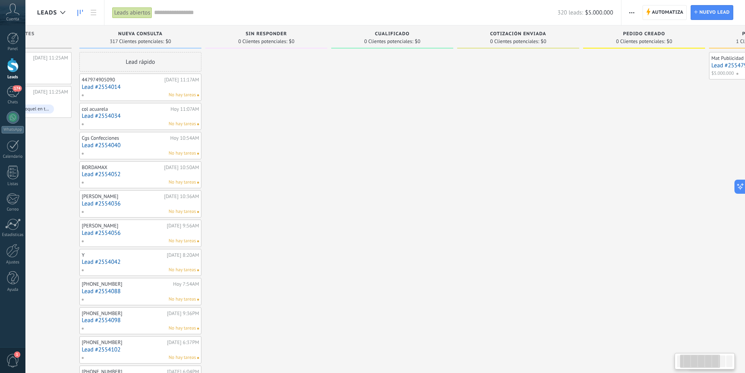
scroll to position [0, 72]
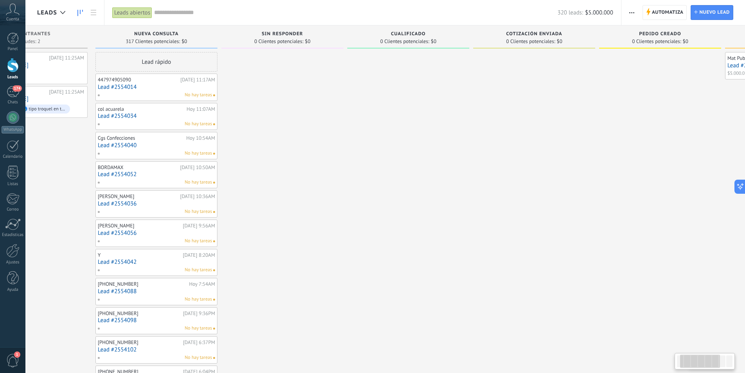
drag, startPoint x: 517, startPoint y: 174, endPoint x: 620, endPoint y: 189, distance: 104.0
click at [620, 189] on div at bounding box center [660, 353] width 122 height 603
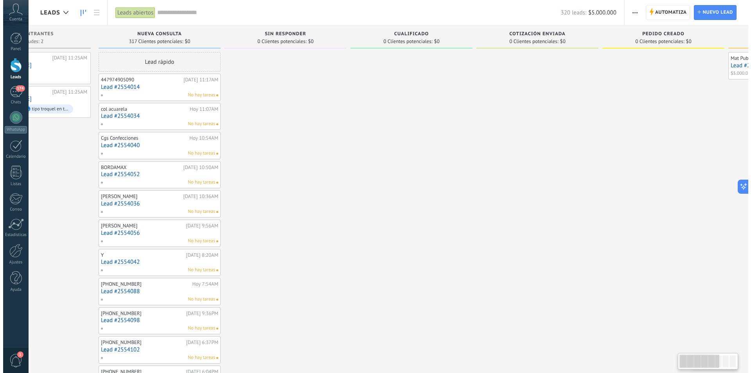
scroll to position [0, 0]
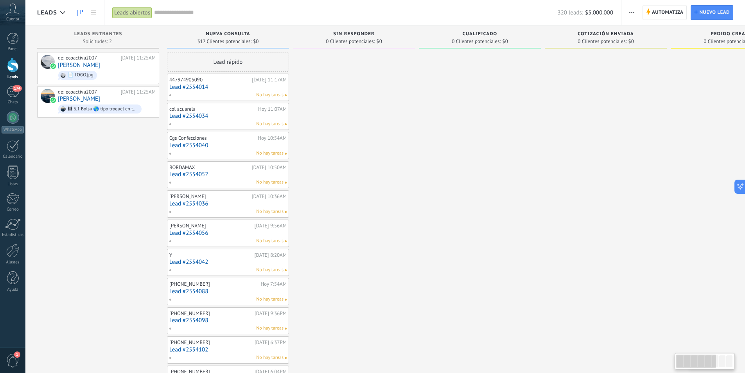
click at [745, 218] on html ".abccls-1,.abccls-2{fill-rule:evenodd}.abccls-2{fill:#fff} .abfcls-1{fill:none}…" at bounding box center [372, 186] width 745 height 373
click at [447, 179] on div at bounding box center [480, 353] width 122 height 603
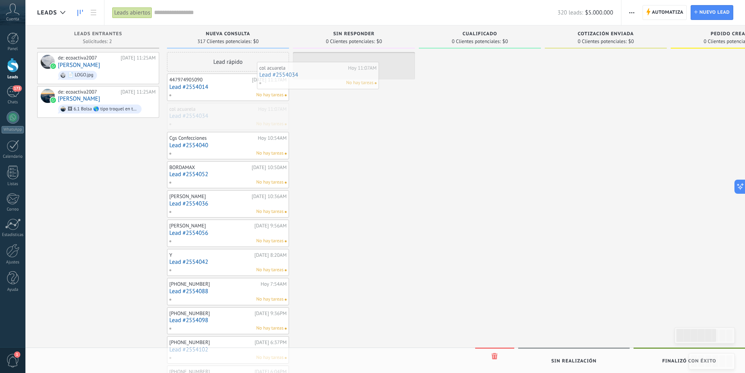
drag, startPoint x: 238, startPoint y: 126, endPoint x: 329, endPoint y: 83, distance: 100.3
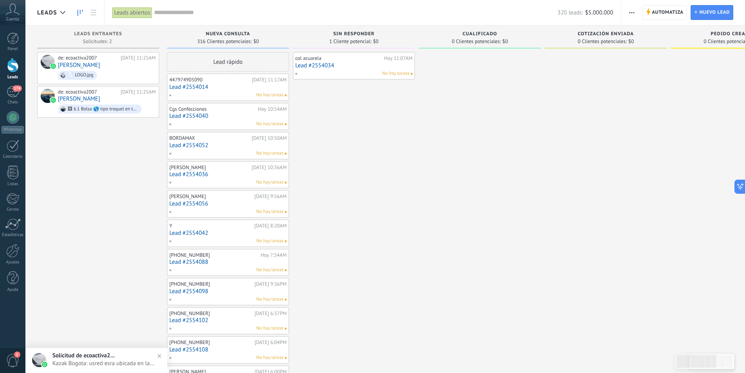
click at [345, 59] on div "col acuarela" at bounding box center [338, 58] width 87 height 6
click at [337, 66] on link "Lead #2554034" at bounding box center [353, 65] width 117 height 7
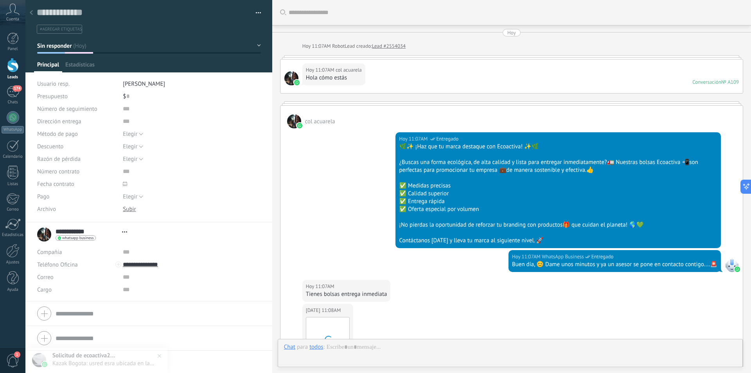
type textarea "**********"
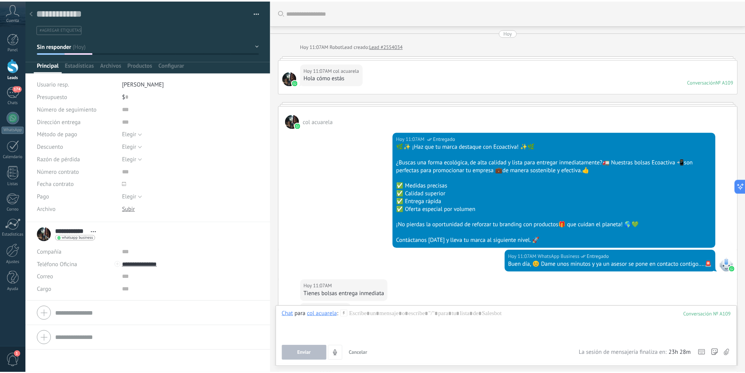
scroll to position [686, 0]
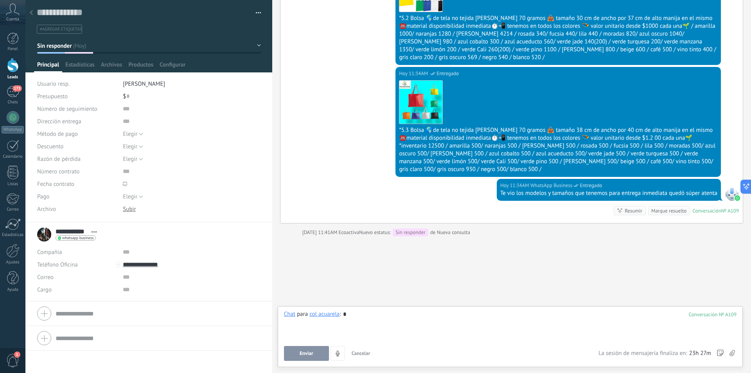
click at [349, 316] on div "*" at bounding box center [510, 325] width 453 height 30
click at [356, 317] on div at bounding box center [510, 325] width 453 height 30
drag, startPoint x: 403, startPoint y: 328, endPoint x: 400, endPoint y: 323, distance: 5.2
click at [402, 327] on div "*" at bounding box center [510, 325] width 453 height 30
click at [399, 318] on div "*" at bounding box center [510, 325] width 453 height 30
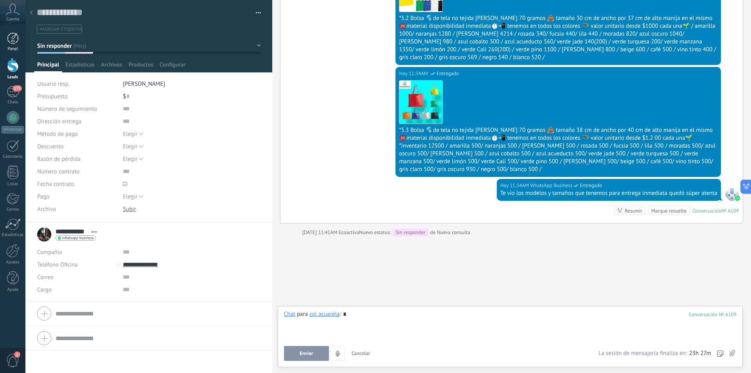
click at [7, 44] on link "Panel" at bounding box center [12, 41] width 25 height 19
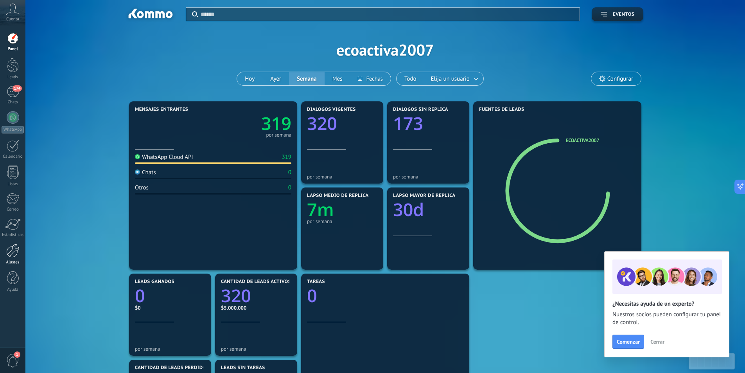
click at [18, 259] on link "Ajustes" at bounding box center [12, 254] width 25 height 21
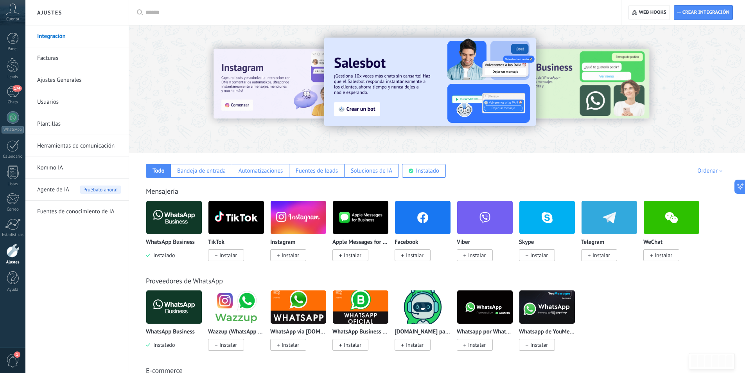
click at [62, 106] on link "Usuarios" at bounding box center [79, 102] width 84 height 22
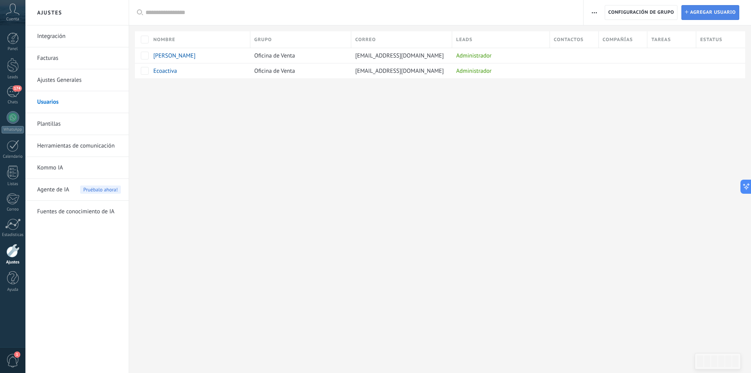
click at [716, 11] on span "Agregar usuario" at bounding box center [713, 12] width 46 height 14
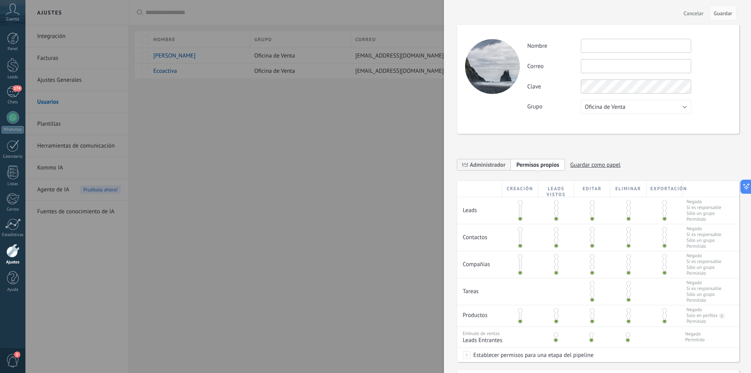
click at [602, 47] on input "text" at bounding box center [636, 46] width 110 height 14
type input "*"
click at [633, 50] on input "**********" at bounding box center [636, 46] width 110 height 14
click at [632, 50] on input "**********" at bounding box center [636, 46] width 110 height 14
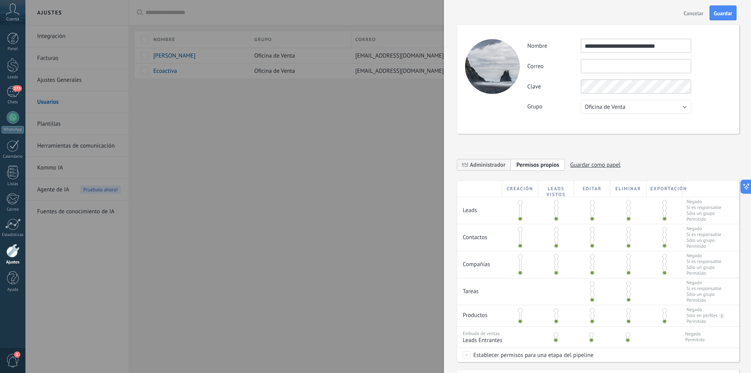
click at [632, 50] on input "**********" at bounding box center [636, 46] width 110 height 14
type input "**********"
click at [623, 66] on input "text" at bounding box center [636, 66] width 110 height 14
paste input "**********"
type input "**********"
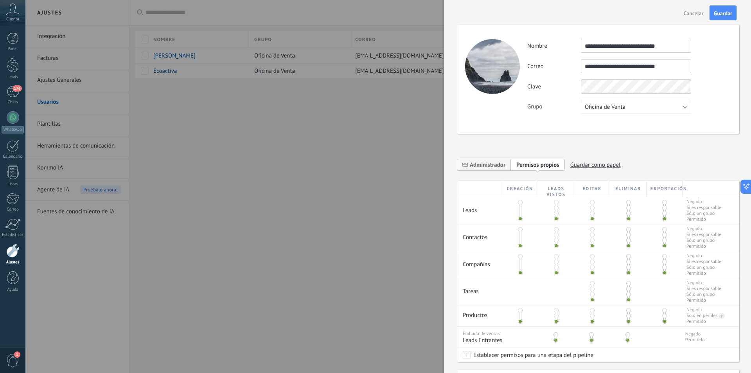
click at [612, 47] on input "**********" at bounding box center [636, 46] width 110 height 14
click at [623, 55] on div "**********" at bounding box center [629, 76] width 204 height 75
drag, startPoint x: 676, startPoint y: 47, endPoint x: 631, endPoint y: 47, distance: 45.0
click at [631, 47] on input "**********" at bounding box center [636, 46] width 110 height 14
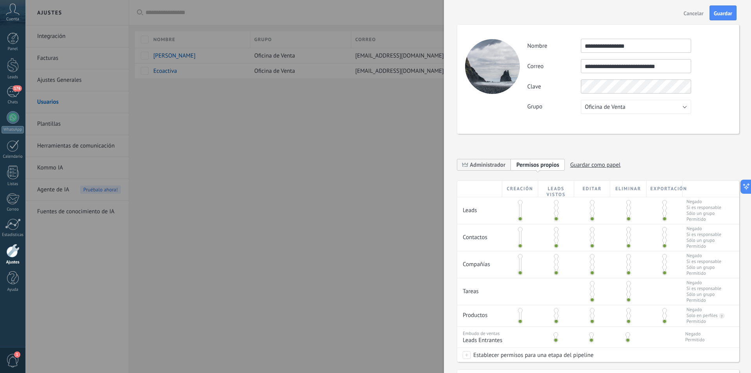
click at [608, 47] on input "**********" at bounding box center [636, 46] width 110 height 14
click at [640, 49] on input "**********" at bounding box center [636, 46] width 110 height 14
type input "**********"
click at [699, 112] on div "Grupo Oficina de Venta Usuarios libres Oficina de Venta" at bounding box center [629, 107] width 204 height 14
click at [634, 104] on button "Oficina de Venta" at bounding box center [636, 107] width 110 height 14
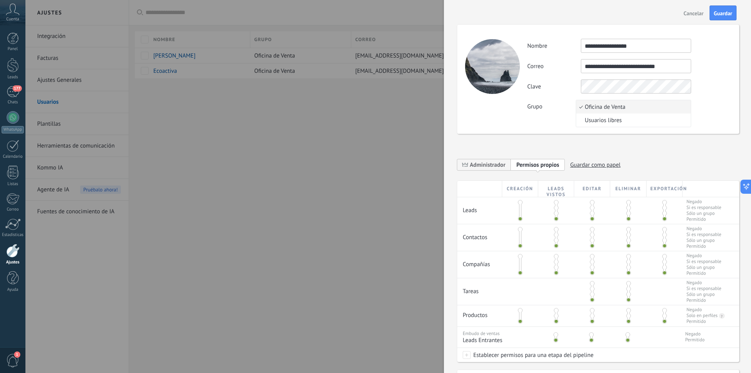
click at [631, 105] on span "Oficina de Venta" at bounding box center [632, 106] width 112 height 7
click at [664, 155] on div "**********" at bounding box center [598, 166] width 282 height 27
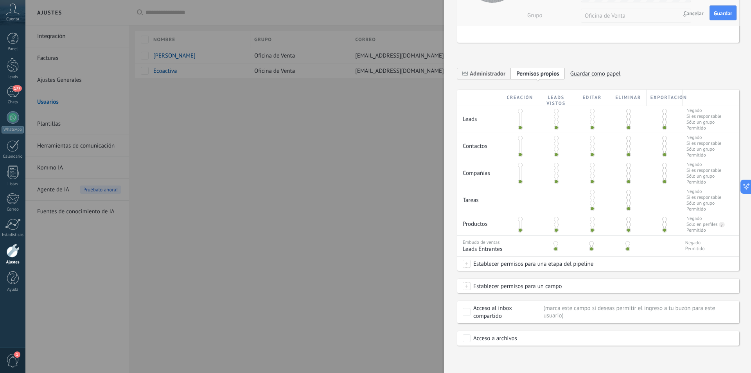
scroll to position [13, 0]
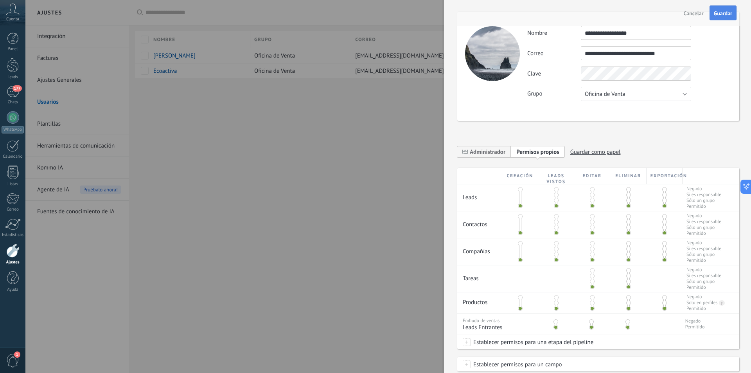
click at [721, 12] on span "Guardar" at bounding box center [723, 13] width 18 height 5
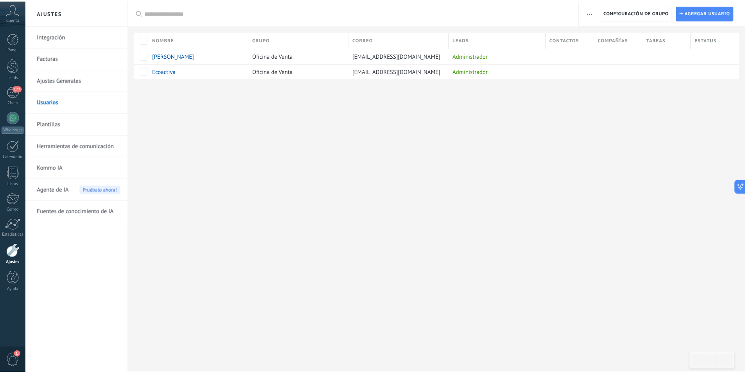
scroll to position [0, 0]
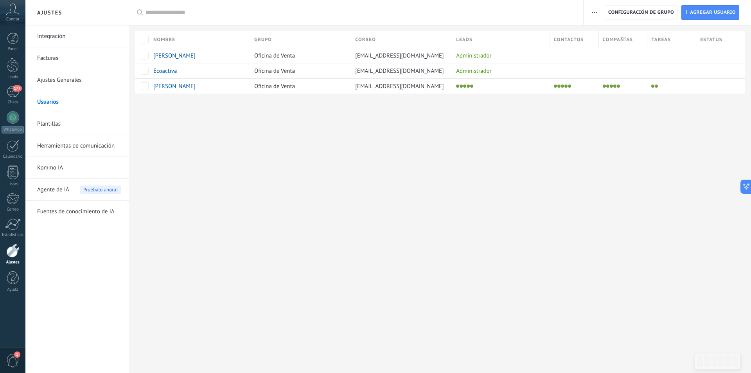
click at [484, 123] on div "Ajustes Integración Facturas Ajustes Generales Usuarios Plantillas Herramientas…" at bounding box center [388, 186] width 726 height 373
click at [379, 90] on span "[EMAIL_ADDRESS][DOMAIN_NAME]" at bounding box center [399, 86] width 89 height 7
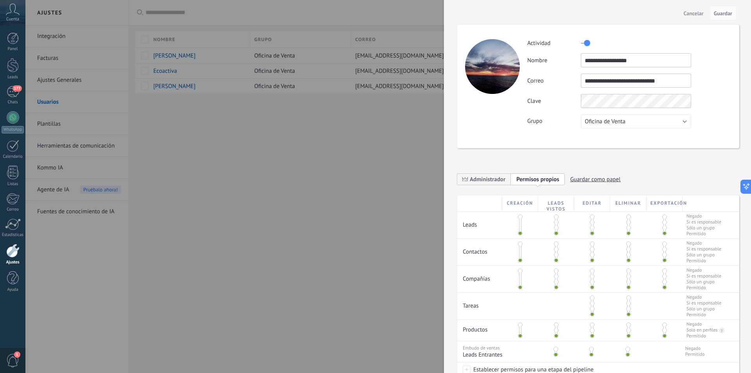
click at [586, 83] on input "**********" at bounding box center [636, 81] width 110 height 14
click at [380, 178] on div at bounding box center [375, 186] width 751 height 373
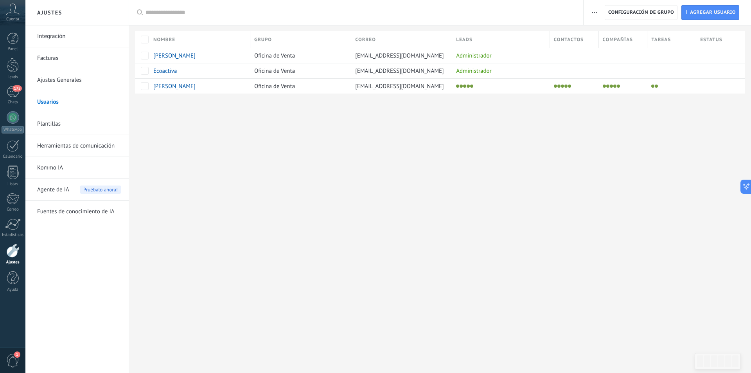
click at [85, 143] on link "Herramientas de comunicación" at bounding box center [79, 146] width 84 height 22
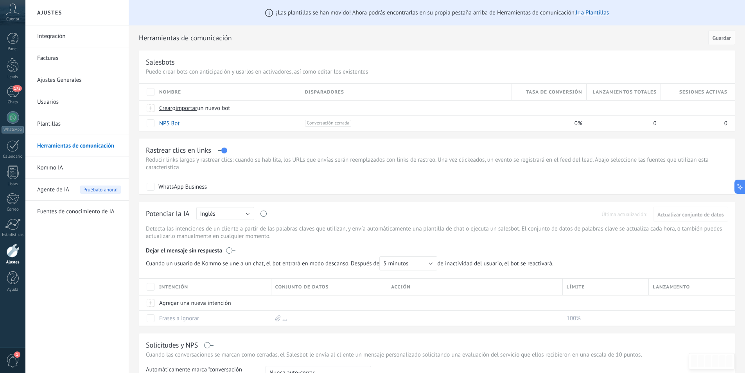
click at [8, 54] on div "Panel Leads 175 Chats WhatsApp Clientes" at bounding box center [12, 166] width 25 height 268
click at [8, 51] on div "Panel" at bounding box center [13, 49] width 23 height 5
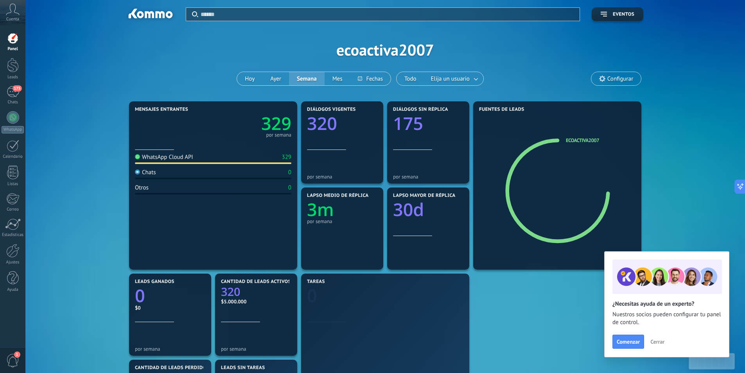
click at [9, 20] on span "Cuenta" at bounding box center [12, 19] width 13 height 5
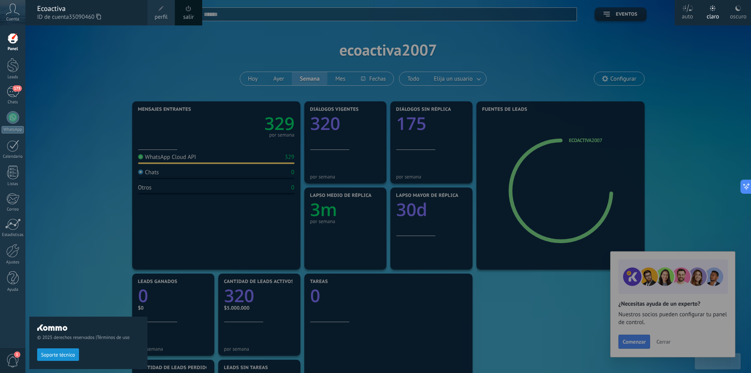
click at [9, 41] on div at bounding box center [13, 38] width 12 height 12
click at [11, 65] on div at bounding box center [13, 65] width 12 height 14
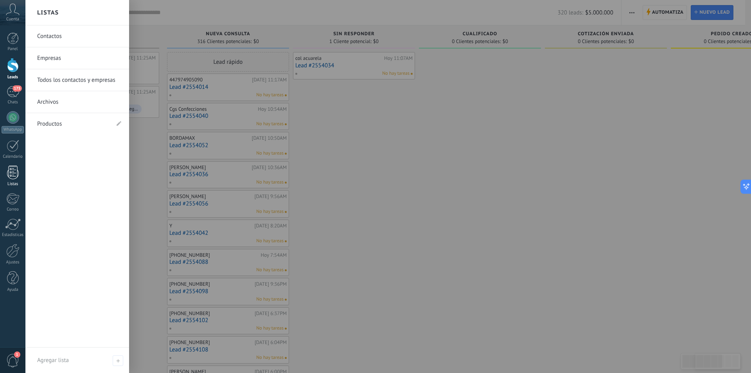
click at [14, 175] on div at bounding box center [13, 173] width 12 height 14
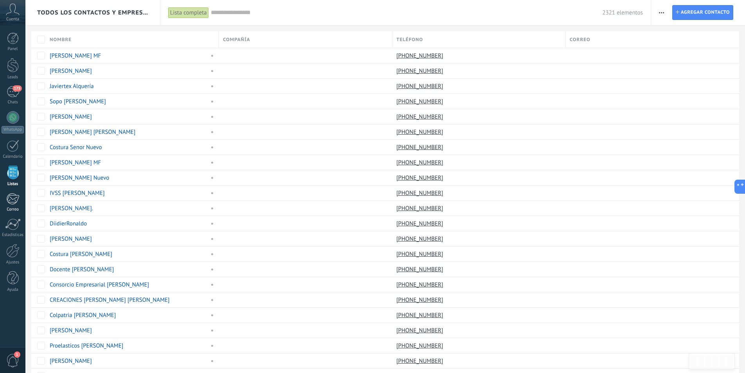
click at [13, 200] on div at bounding box center [12, 199] width 13 height 12
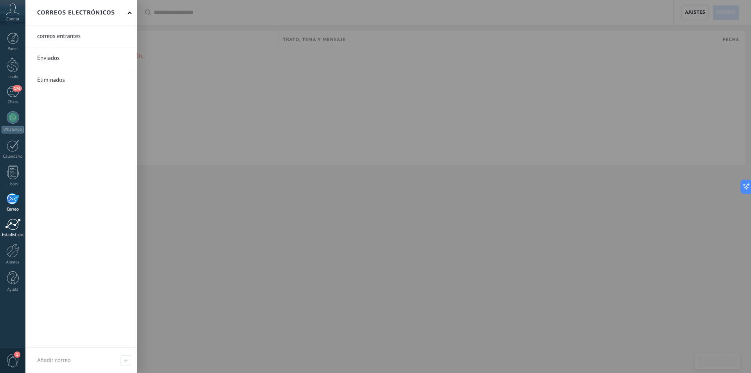
click at [8, 230] on link "Estadísticas" at bounding box center [12, 227] width 25 height 19
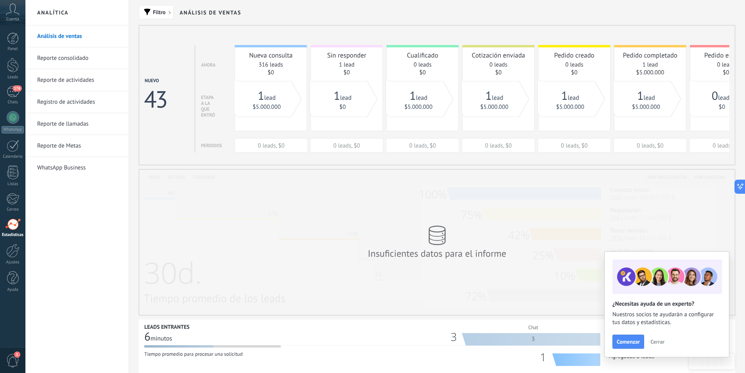
click at [9, 215] on div "Panel Leads 176 Chats WhatsApp Clientes" at bounding box center [12, 166] width 25 height 268
drag, startPoint x: 228, startPoint y: 135, endPoint x: 331, endPoint y: 142, distance: 103.9
click at [331, 142] on div "Nuevo 43 Ahora Etapa a la que entró Perdidos Nueva consulta 316 leads $0 0 lead…" at bounding box center [497, 99] width 705 height 108
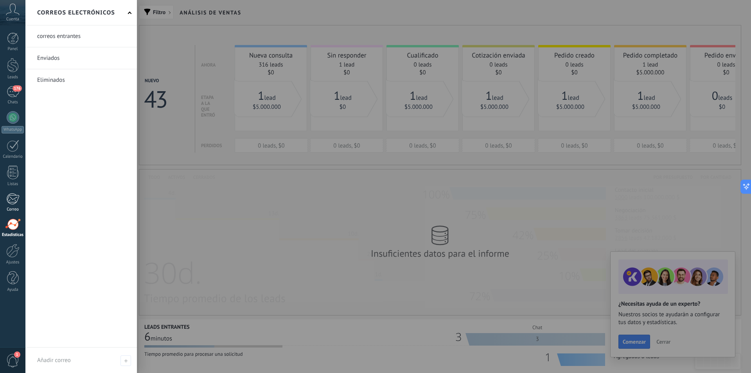
click at [18, 206] on link "Correo" at bounding box center [12, 202] width 25 height 19
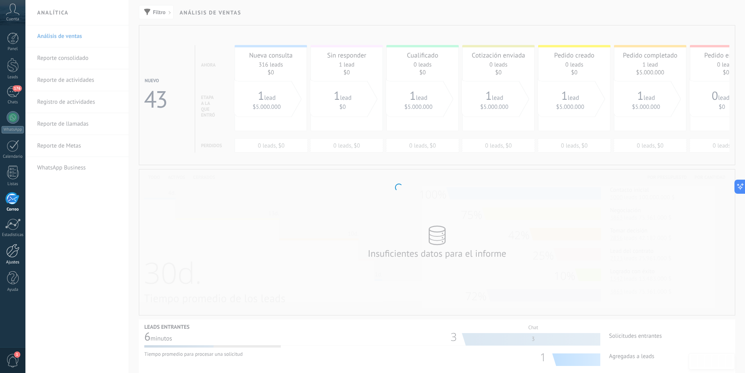
click at [14, 254] on div at bounding box center [12, 251] width 13 height 14
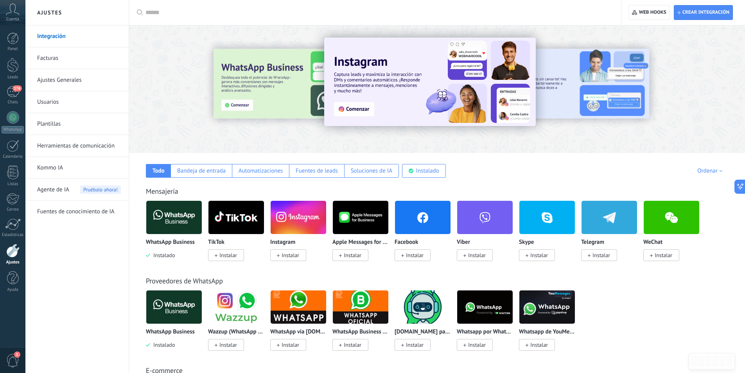
click at [56, 103] on link "Usuarios" at bounding box center [79, 102] width 84 height 22
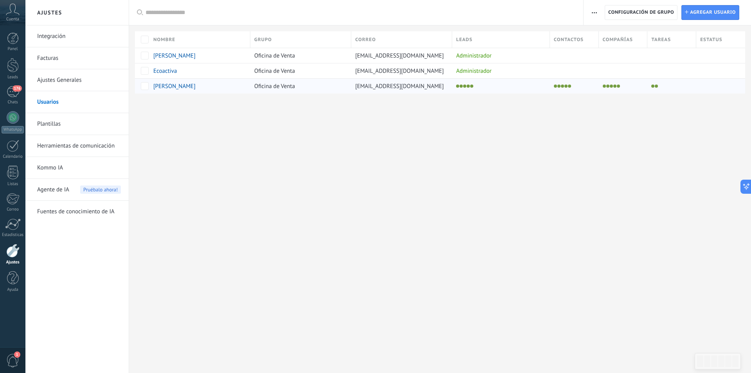
drag, startPoint x: 356, startPoint y: 88, endPoint x: 449, endPoint y: 88, distance: 93.5
click at [449, 88] on div "[EMAIL_ADDRESS][DOMAIN_NAME]" at bounding box center [401, 85] width 101 height 15
click at [446, 101] on div at bounding box center [440, 106] width 622 height 25
click at [425, 106] on div at bounding box center [440, 106] width 622 height 25
click at [468, 87] on li at bounding box center [468, 86] width 3 height 3
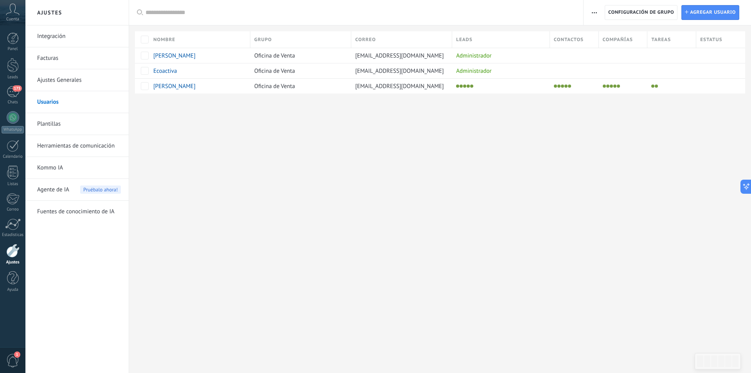
click at [64, 58] on link "Facturas" at bounding box center [79, 58] width 84 height 22
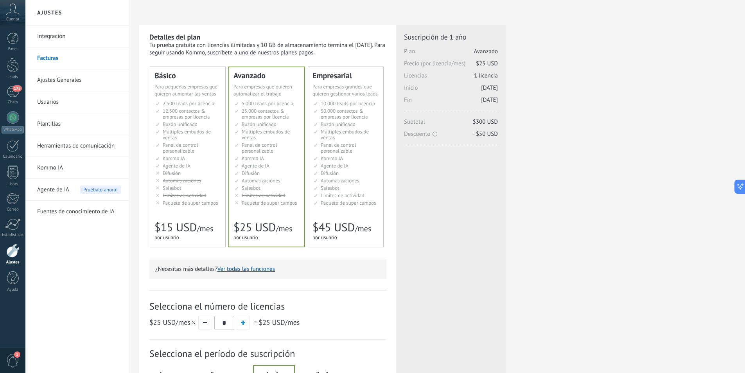
click at [335, 212] on div "Empresarial Для оптимизации процессов в крупной корпорации For large businesses…" at bounding box center [345, 157] width 75 height 180
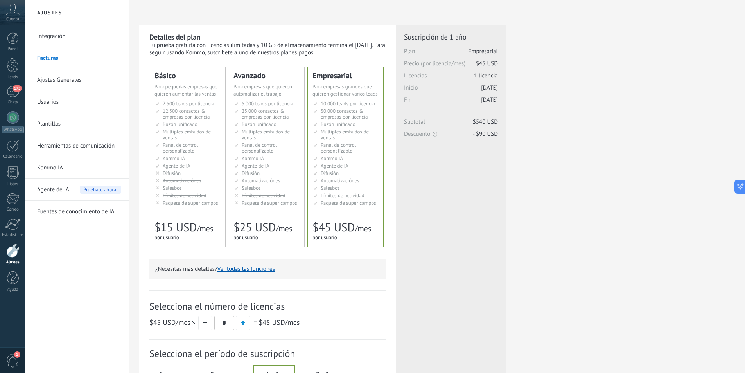
click at [289, 217] on div "Avanzado Для автоматизации сделок в растущей компании For growing businesses th…" at bounding box center [266, 157] width 75 height 180
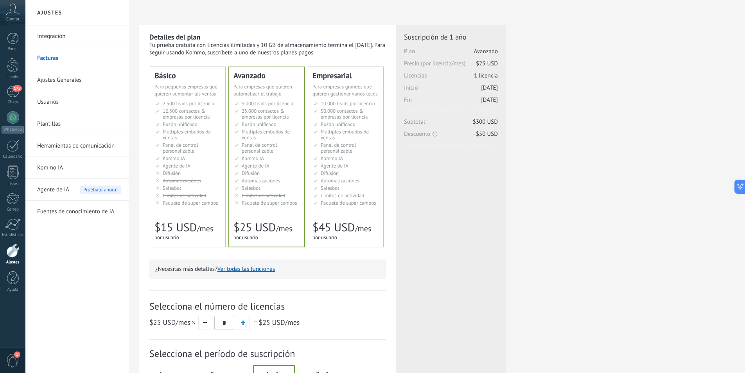
click at [342, 230] on span "$45 USD" at bounding box center [334, 227] width 42 height 15
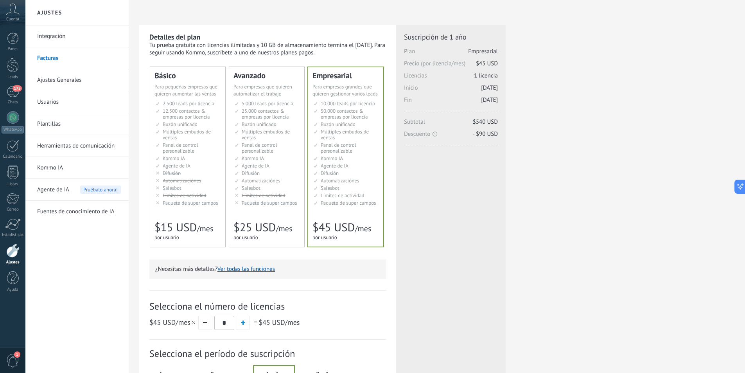
click at [268, 194] on span "Límites de actividad" at bounding box center [264, 195] width 44 height 7
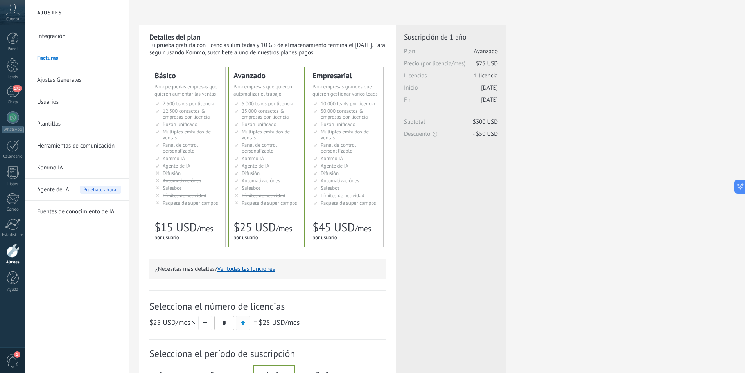
click at [245, 322] on span "button" at bounding box center [243, 322] width 4 height 4
click at [207, 326] on button "button" at bounding box center [205, 323] width 14 height 14
type input "*"
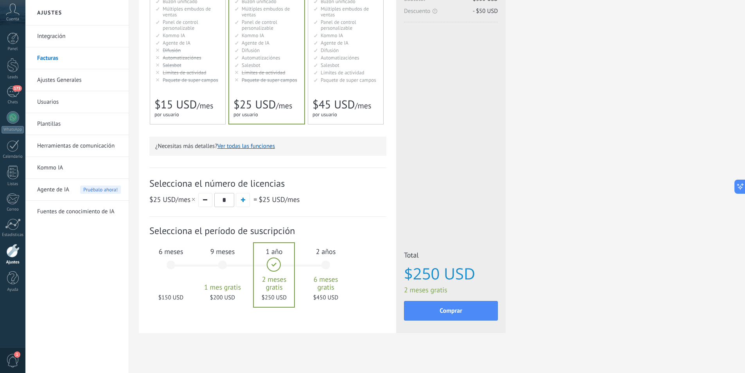
scroll to position [128, 0]
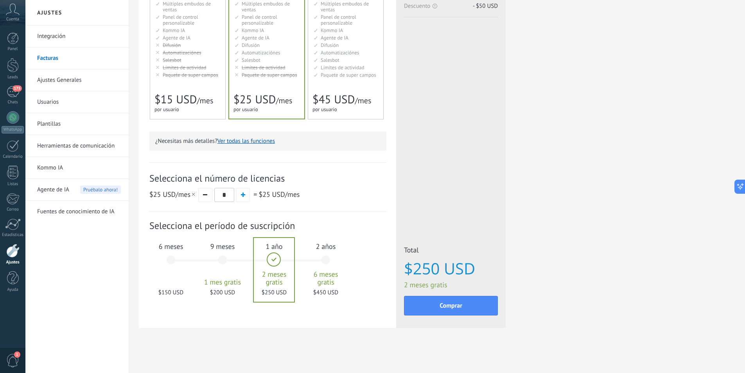
click at [220, 267] on div "9 meses 1 mes gratis $200 USD" at bounding box center [222, 263] width 42 height 55
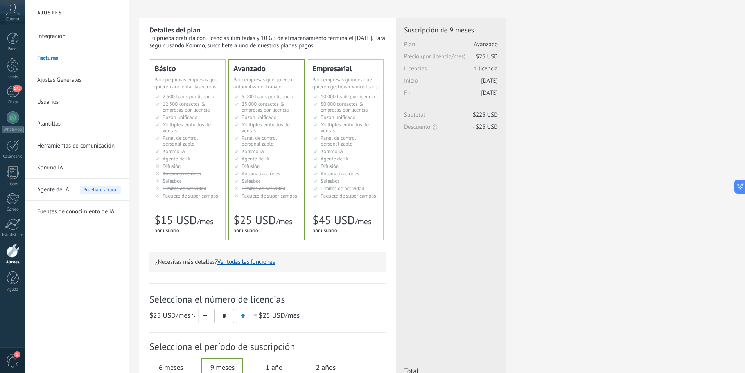
scroll to position [0, 0]
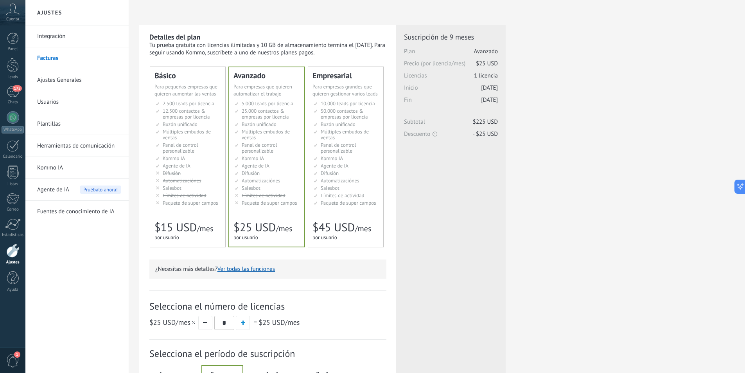
click at [61, 104] on link "Usuarios" at bounding box center [79, 102] width 84 height 22
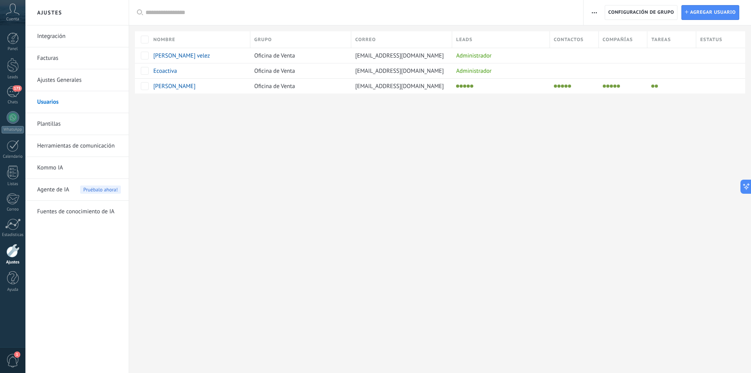
click at [65, 37] on link "Integración" at bounding box center [79, 36] width 84 height 22
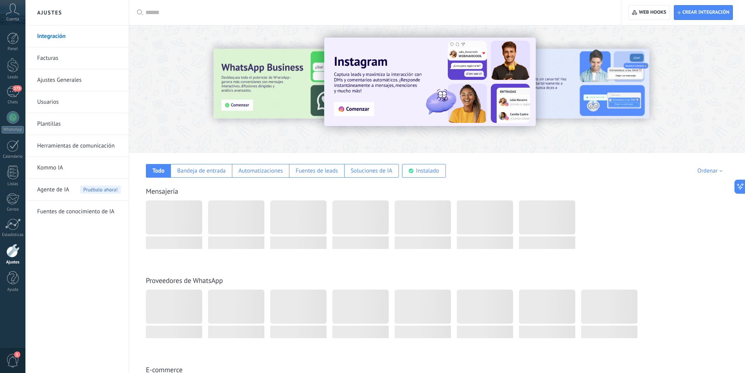
click at [69, 60] on link "Facturas" at bounding box center [79, 58] width 84 height 22
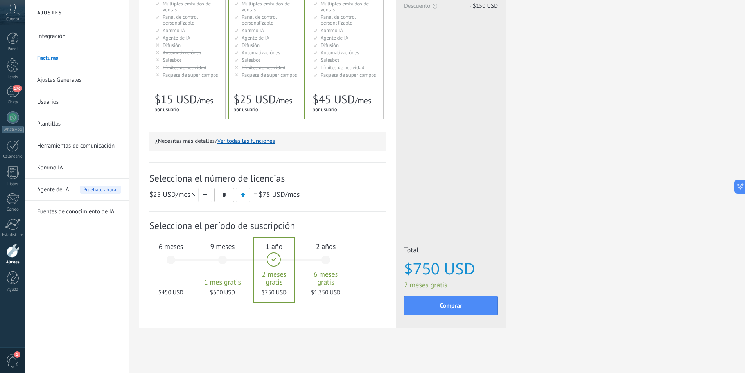
click at [225, 264] on div "9 meses 1 mes gratis $600 USD" at bounding box center [222, 263] width 42 height 55
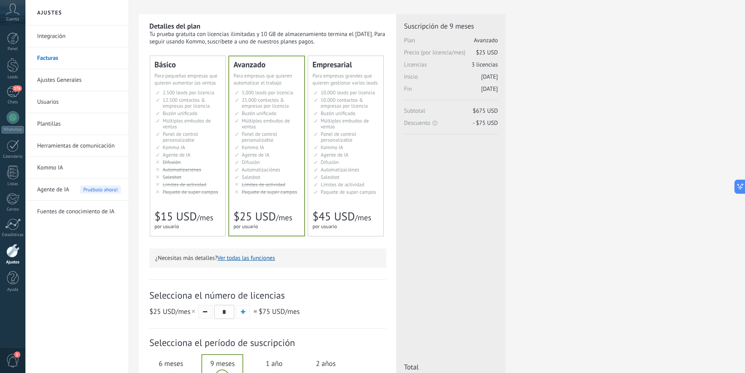
click at [209, 313] on button "button" at bounding box center [205, 312] width 14 height 14
click at [208, 313] on button "button" at bounding box center [205, 312] width 14 height 14
type input "*"
click at [61, 106] on link "Usuarios" at bounding box center [79, 102] width 84 height 22
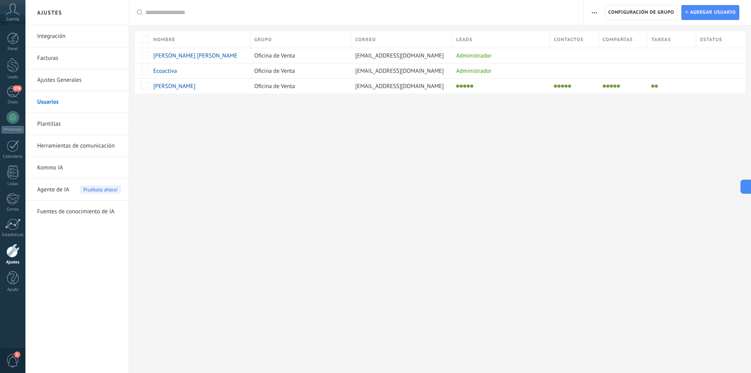
click at [590, 14] on button "button" at bounding box center [594, 12] width 11 height 15
click at [480, 108] on div at bounding box center [440, 106] width 622 height 25
click at [62, 81] on link "Ajustes Generales" at bounding box center [79, 80] width 84 height 22
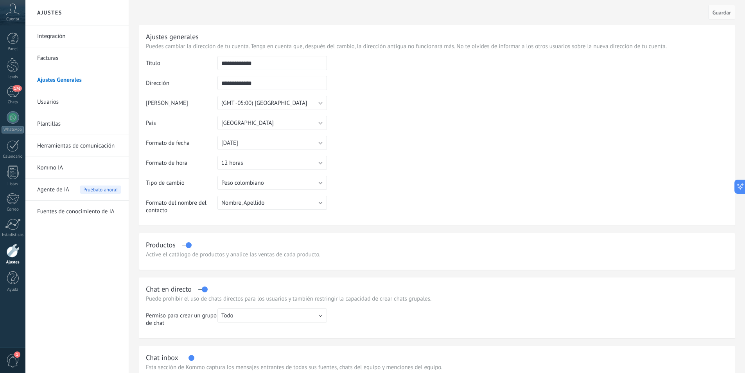
click at [62, 66] on link "Facturas" at bounding box center [79, 58] width 84 height 22
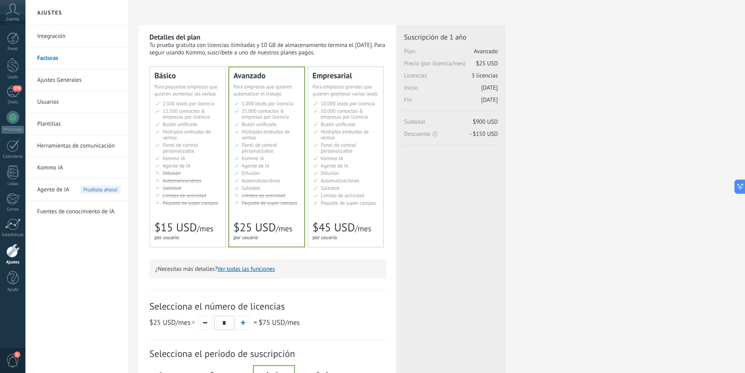
click at [212, 324] on div "$25 USD /mes * = $75 USD /mes" at bounding box center [267, 322] width 237 height 14
click at [208, 324] on button "button" at bounding box center [205, 323] width 14 height 14
type input "*"
click at [205, 323] on span "button" at bounding box center [205, 322] width 4 height 1
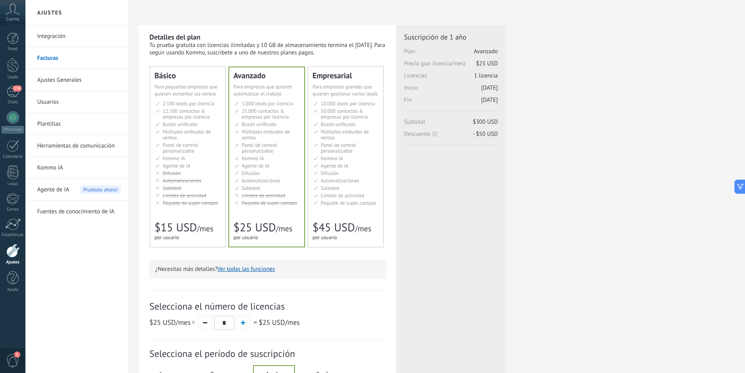
click at [69, 99] on link "Usuarios" at bounding box center [79, 102] width 84 height 22
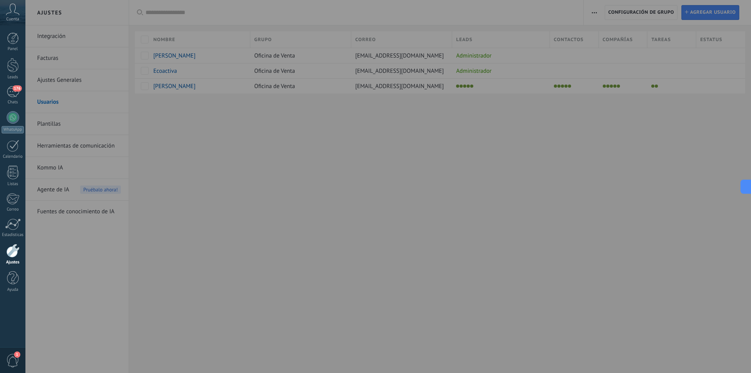
click at [144, 43] on div at bounding box center [400, 186] width 751 height 373
click at [4, 71] on link "Leads" at bounding box center [12, 69] width 25 height 22
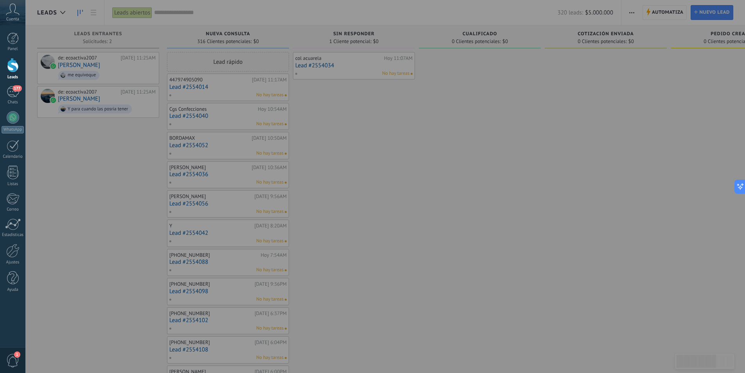
click at [88, 154] on div at bounding box center [397, 186] width 745 height 373
click at [101, 163] on div at bounding box center [397, 186] width 745 height 373
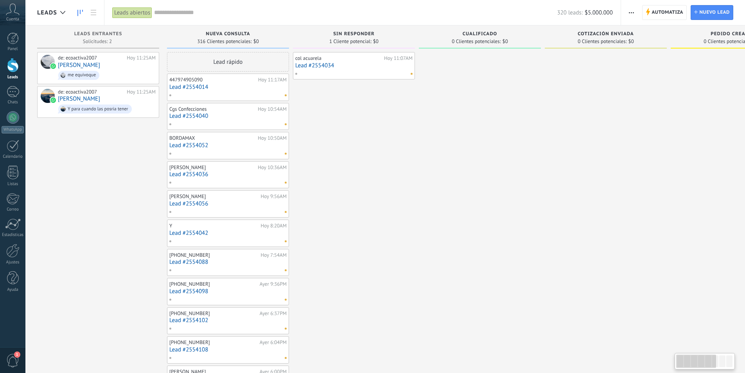
click at [643, 196] on div at bounding box center [606, 353] width 122 height 603
drag, startPoint x: 485, startPoint y: 209, endPoint x: 512, endPoint y: 209, distance: 27.4
click at [512, 209] on div at bounding box center [480, 353] width 122 height 603
click at [99, 60] on div "de: ecoactiva2007" at bounding box center [91, 58] width 66 height 6
click at [81, 69] on span "me equivoque" at bounding box center [107, 75] width 98 height 12
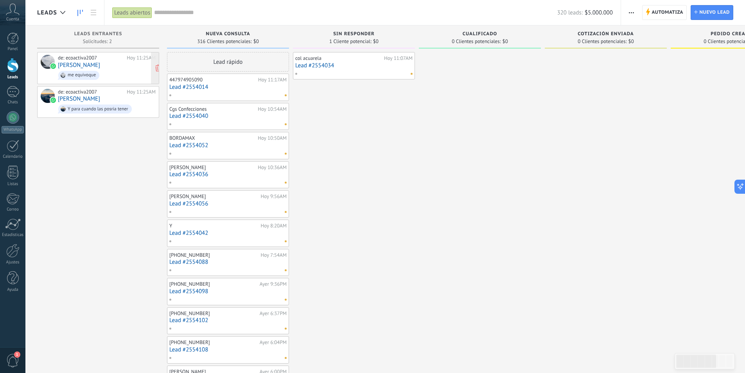
click at [81, 59] on div "de: ecoactiva2007" at bounding box center [91, 58] width 66 height 6
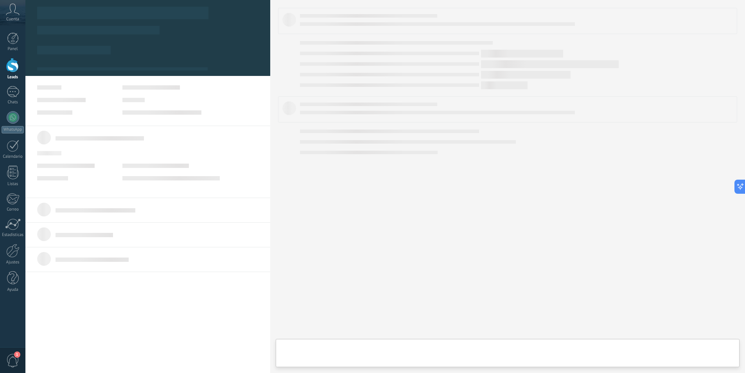
click at [83, 63] on div at bounding box center [147, 30] width 245 height 70
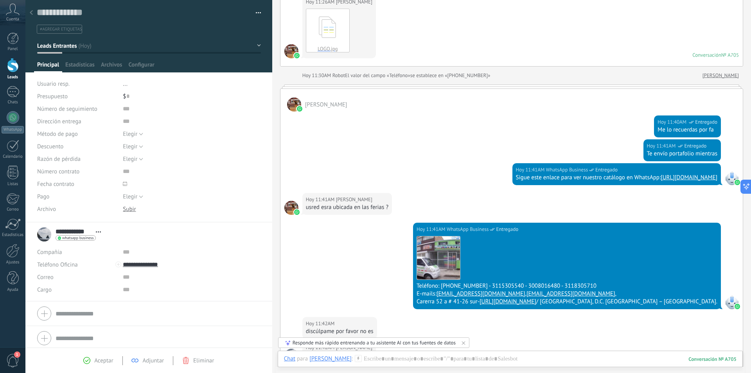
scroll to position [185, 0]
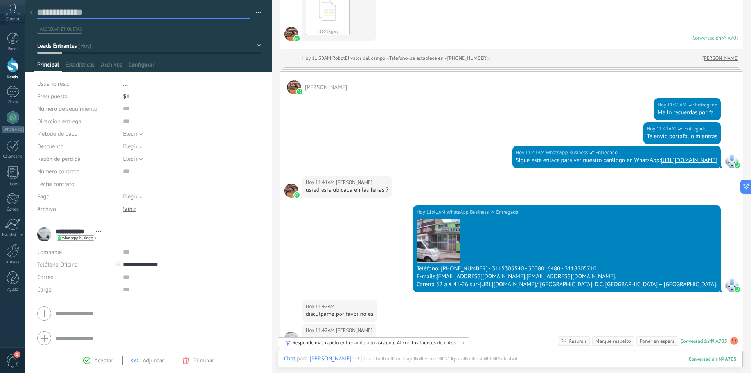
click at [75, 16] on textarea at bounding box center [143, 13] width 213 height 12
type textarea "*"
type textarea "**********"
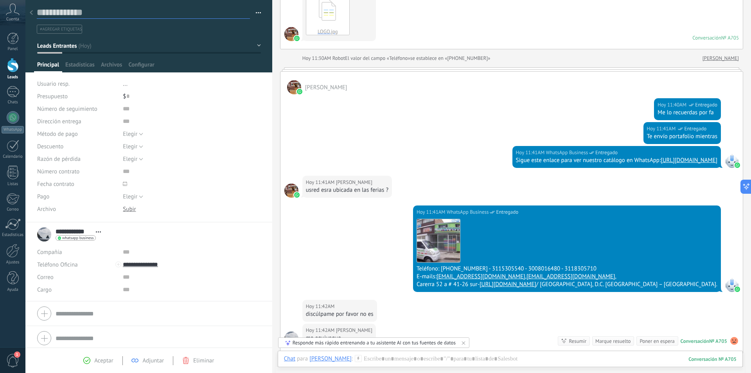
type textarea "*"
type textarea "**********"
type textarea "*"
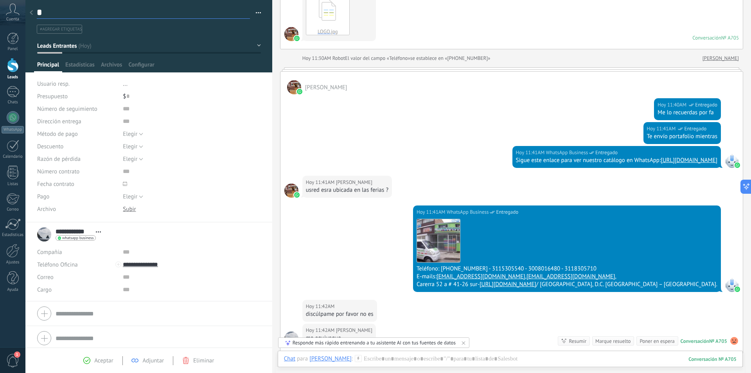
type textarea "**"
type textarea "***"
type textarea "****"
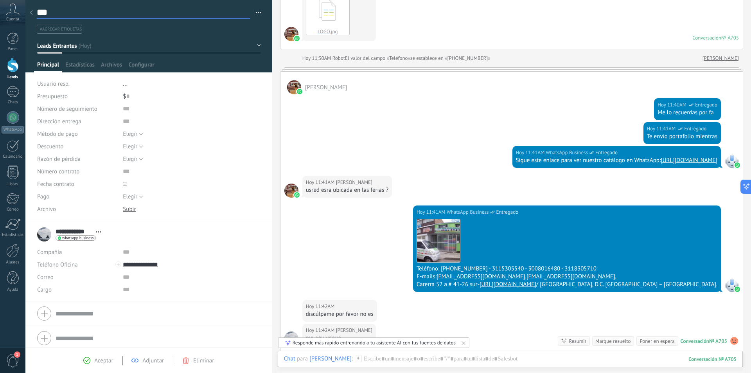
type textarea "****"
type textarea "*****"
type textarea "******"
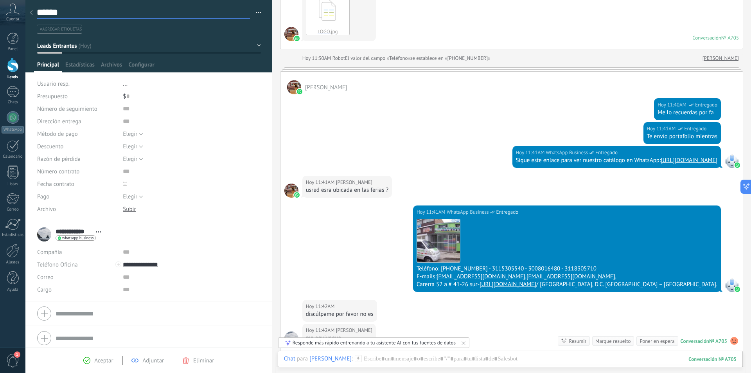
type textarea "******"
type textarea "********"
type textarea "*********"
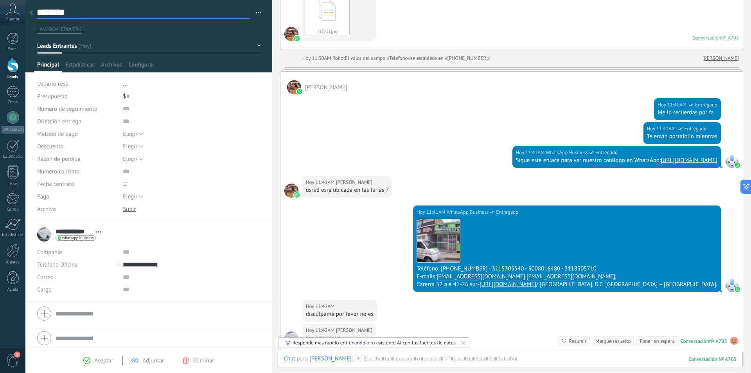
type textarea "*********"
type textarea "**********"
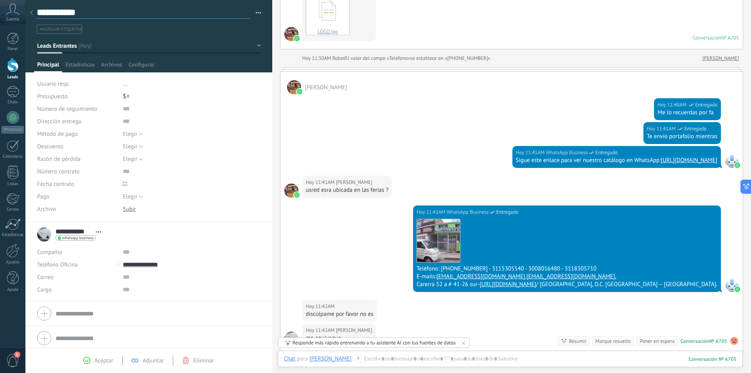
type textarea "**********"
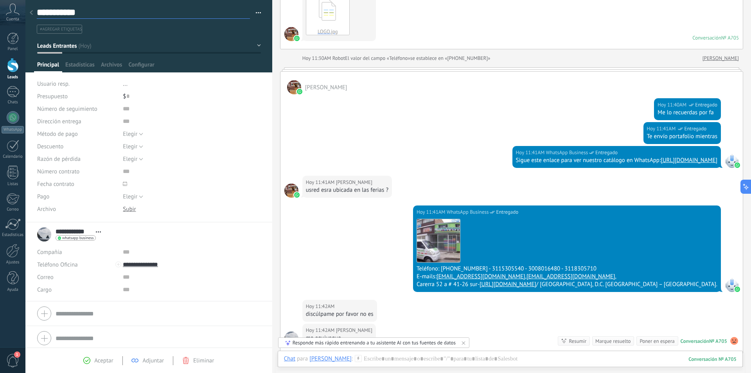
type textarea "**********"
type textarea "*********"
type textarea "********"
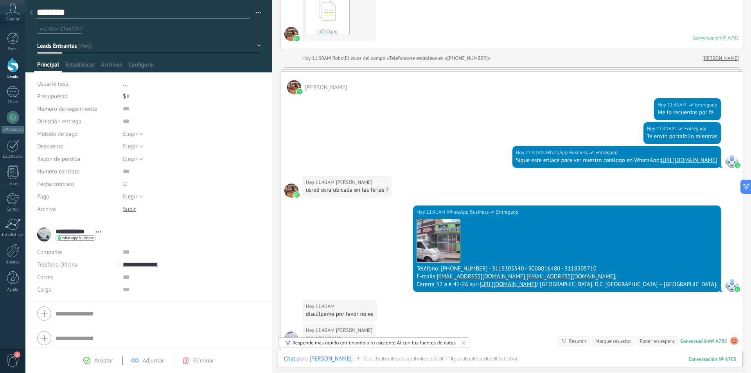
type textarea "******"
type textarea "********"
type textarea "*********"
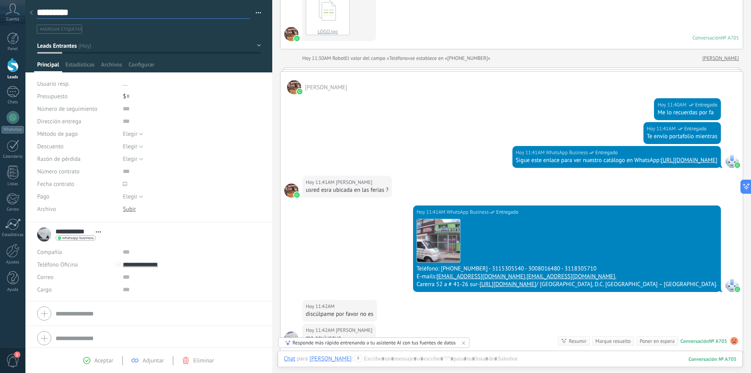
type textarea "*********"
type textarea "**********"
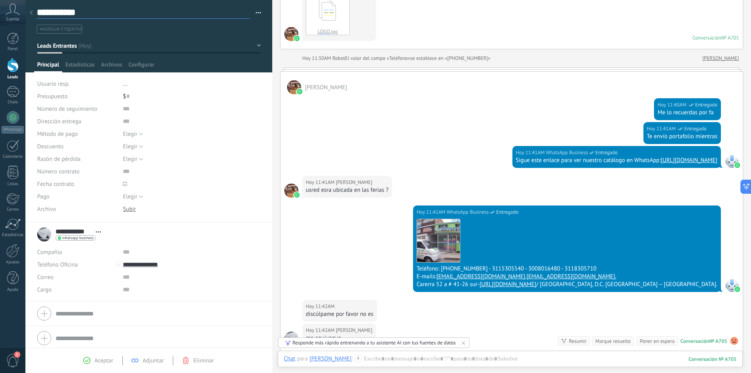
type textarea "**********"
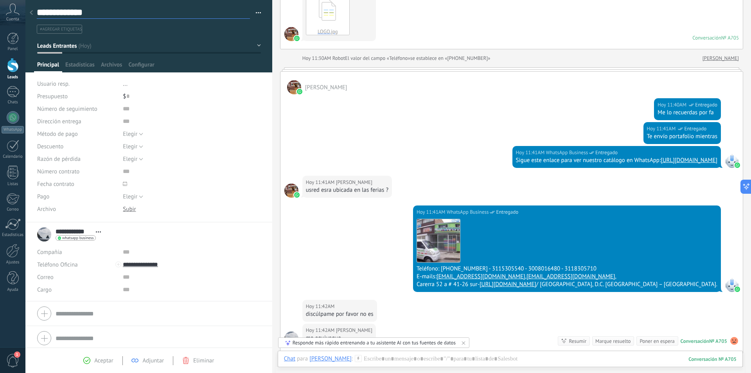
type textarea "**********"
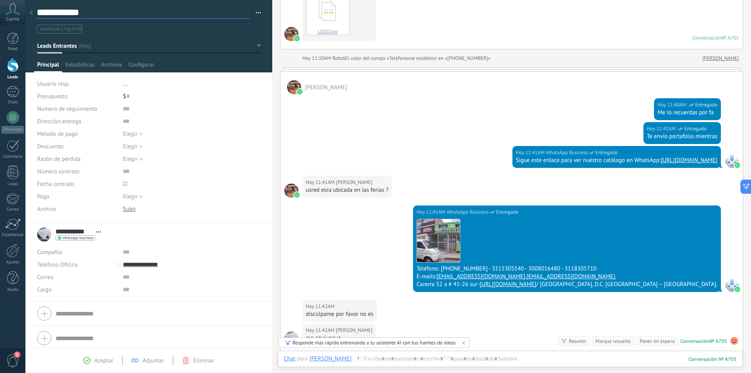
type textarea "**********"
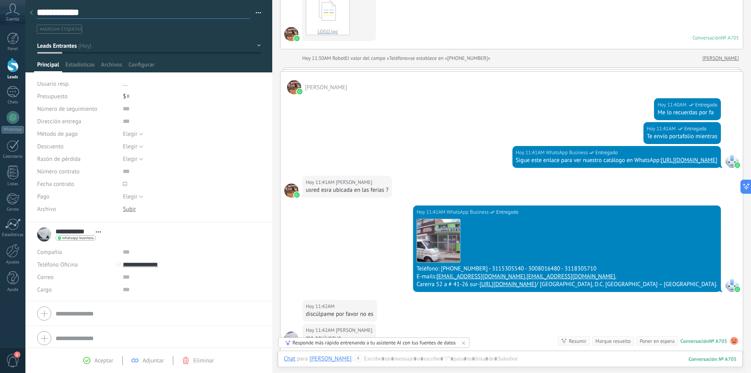
type textarea "**********"
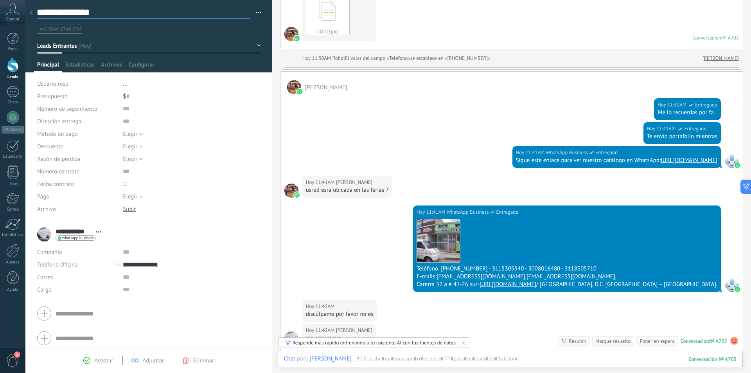
type textarea "**********"
click at [8, 13] on icon at bounding box center [13, 10] width 14 height 12
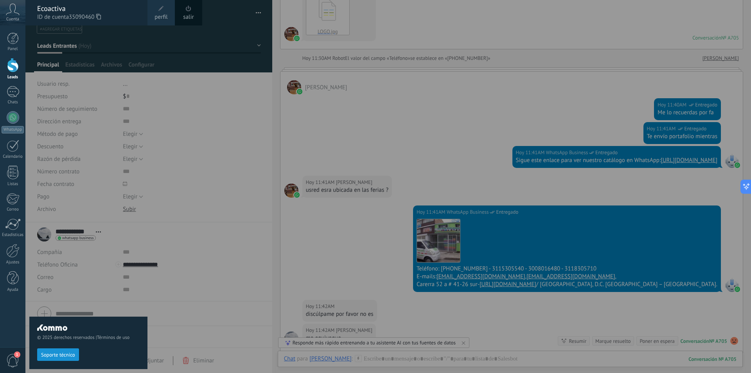
scroll to position [0, 0]
click at [181, 67] on div at bounding box center [400, 186] width 751 height 373
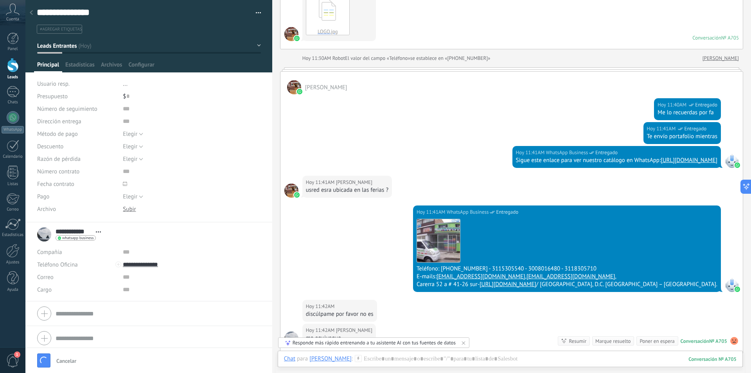
type textarea "**********"
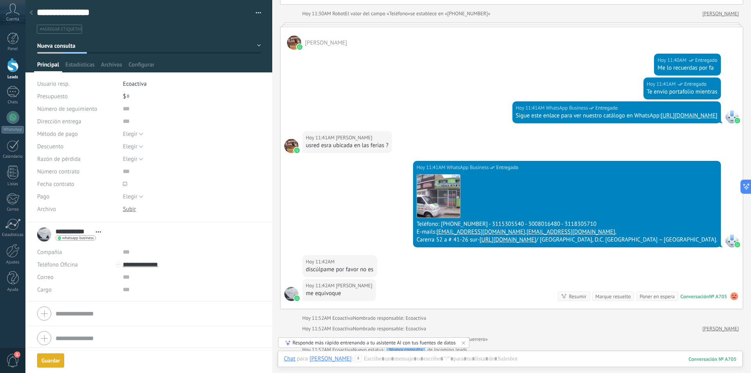
scroll to position [12, 0]
click at [465, 342] on icon at bounding box center [464, 343] width 6 height 6
click at [450, 360] on div at bounding box center [510, 366] width 453 height 23
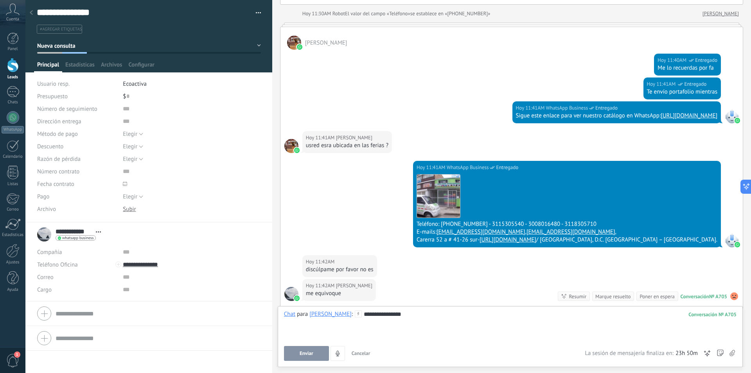
click at [290, 354] on button "Enviar" at bounding box center [306, 353] width 45 height 15
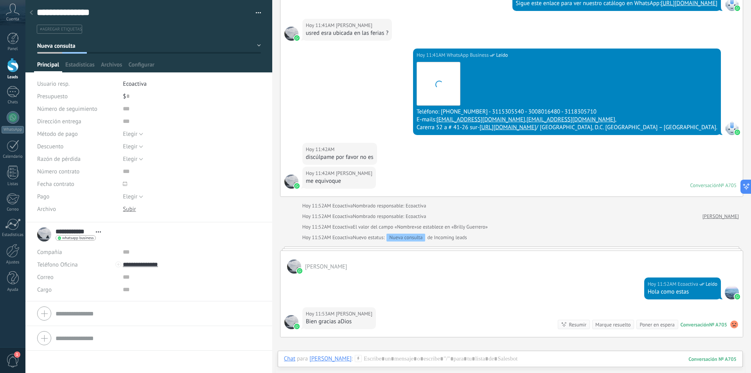
scroll to position [359, 0]
